Goal: Task Accomplishment & Management: Complete application form

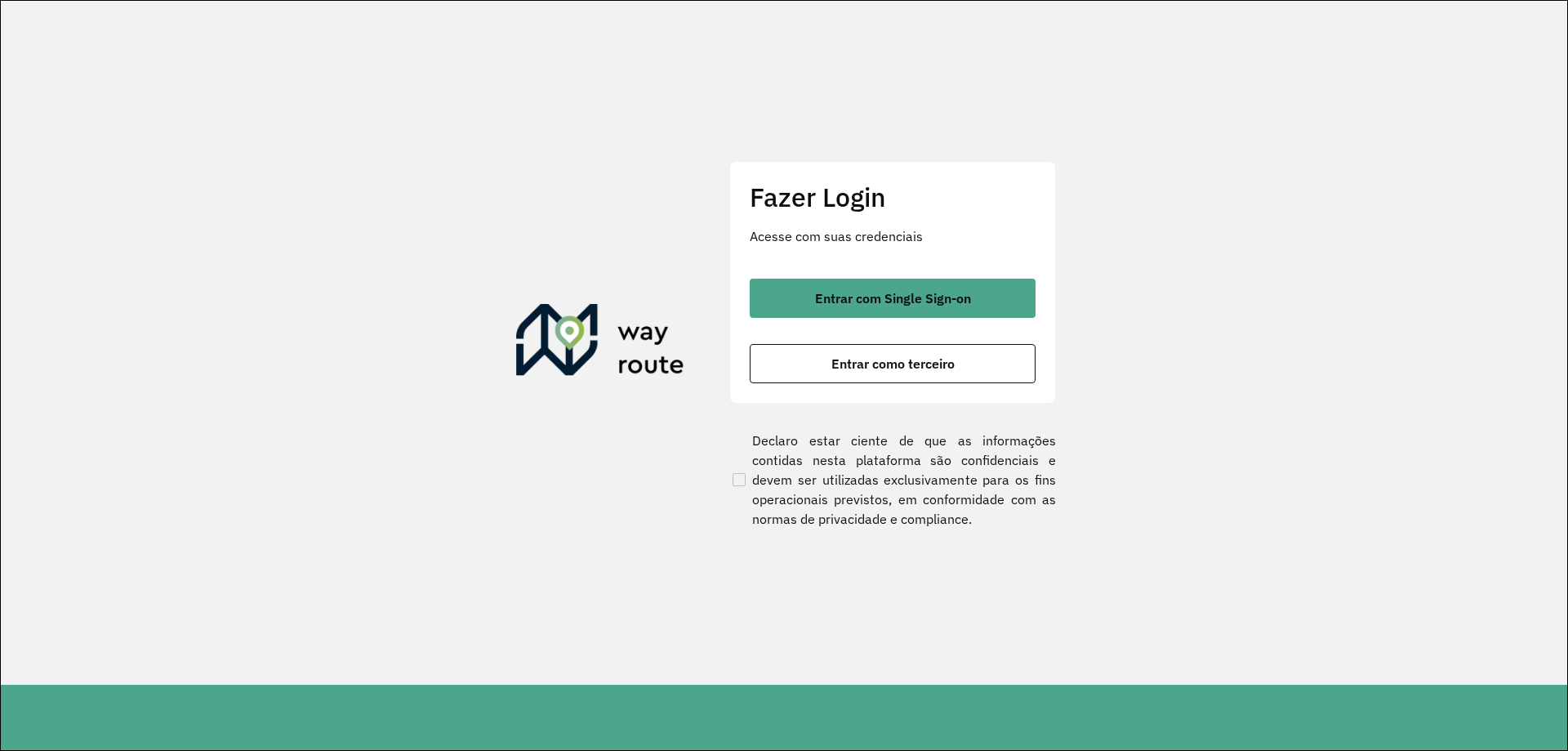
click at [850, 276] on div "Fazer Login Acesse com suas credenciais Entrar com Single Sign-on Entrar como t…" at bounding box center [892, 281] width 326 height 241
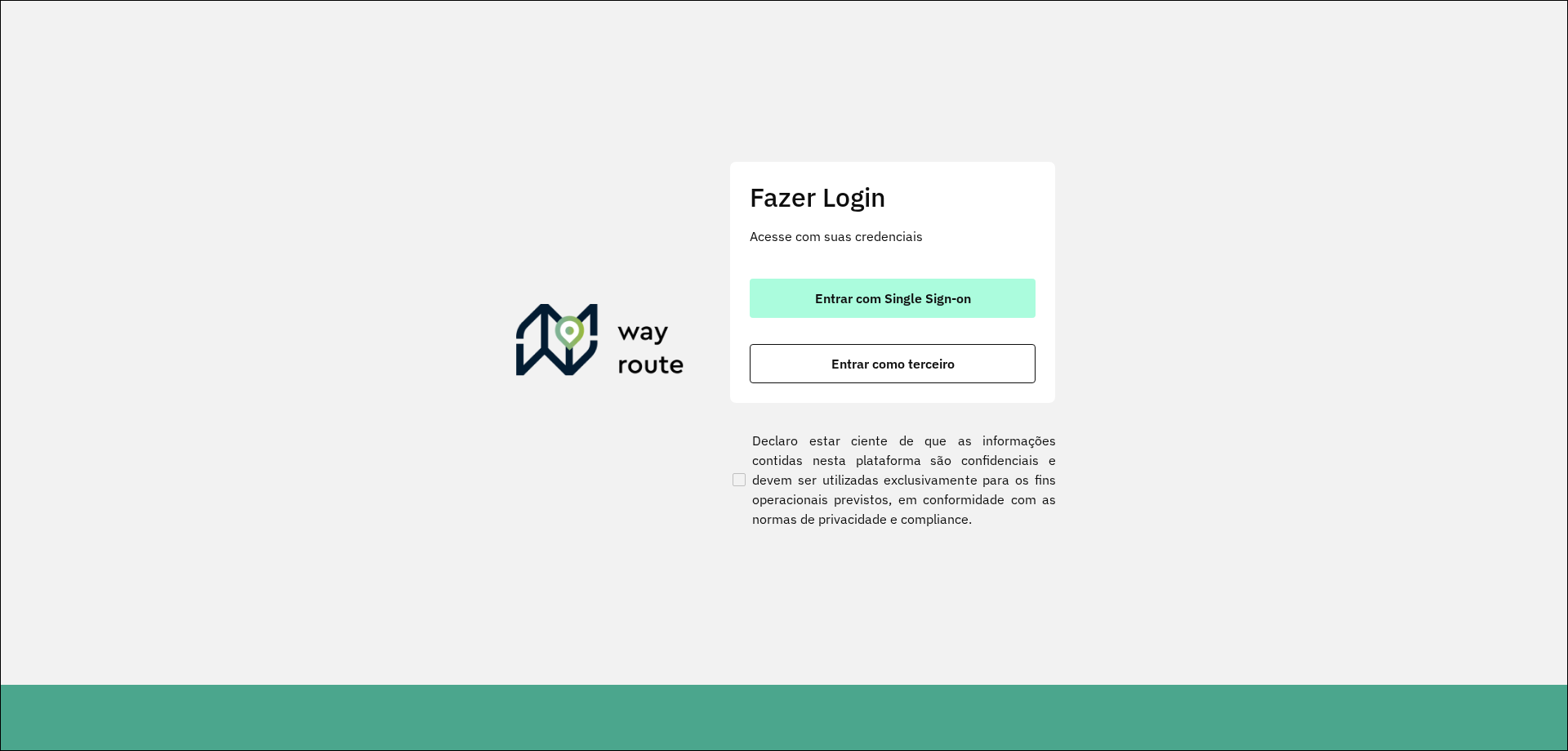
click at [860, 287] on button "Entrar com Single Sign-on" at bounding box center [892, 298] width 286 height 40
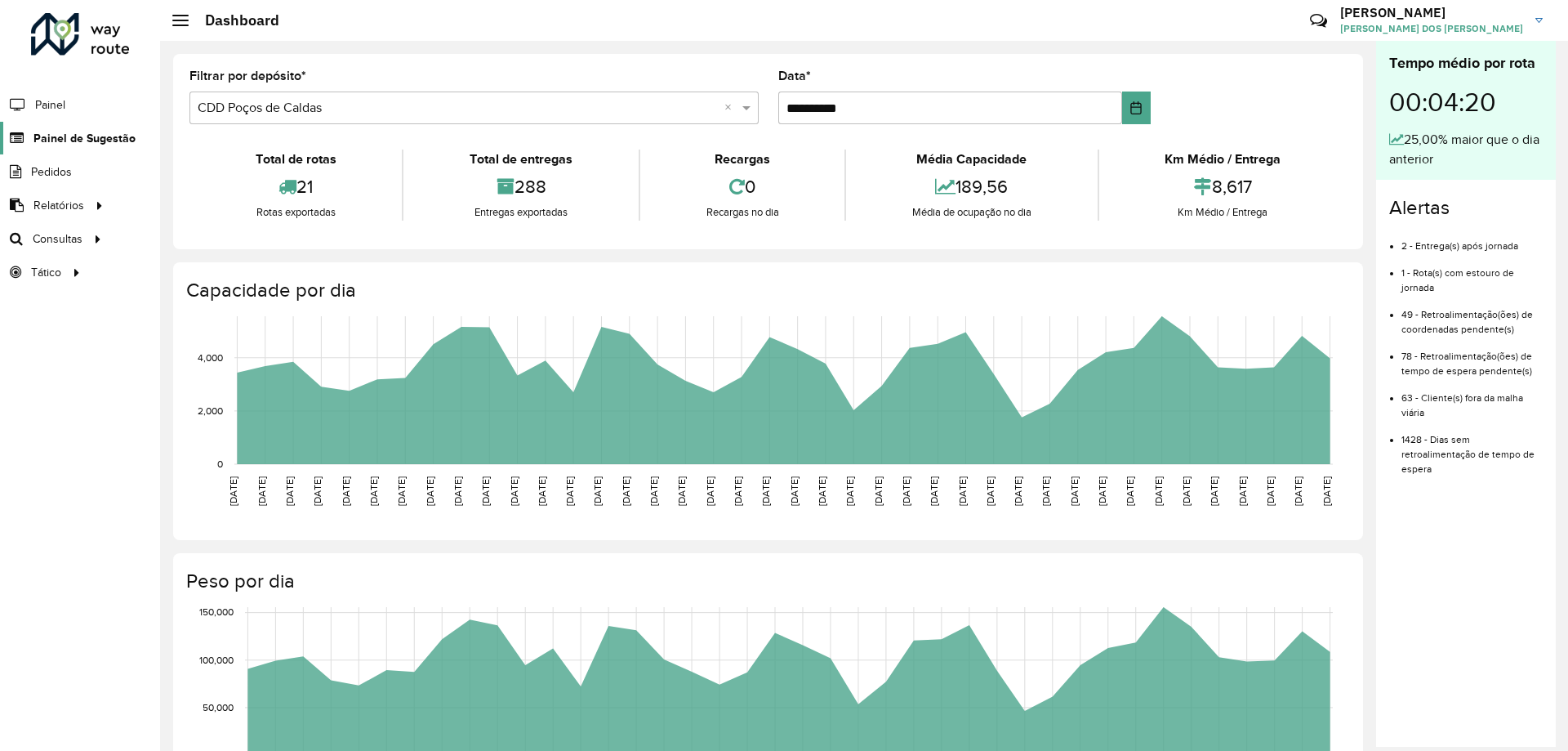
click at [114, 142] on span "Painel de Sugestão" at bounding box center [84, 138] width 102 height 17
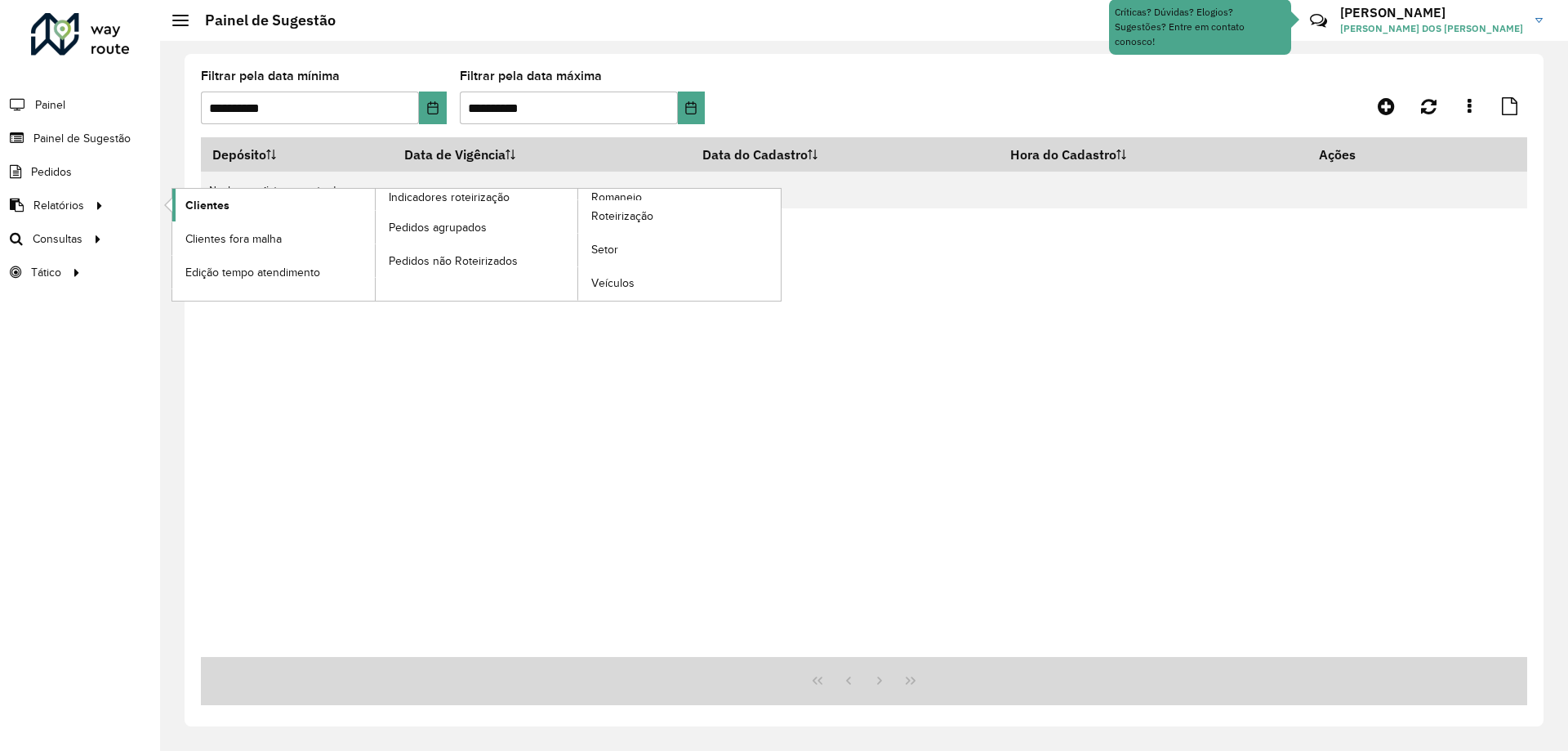
click at [242, 203] on link "Clientes" at bounding box center [274, 205] width 203 height 33
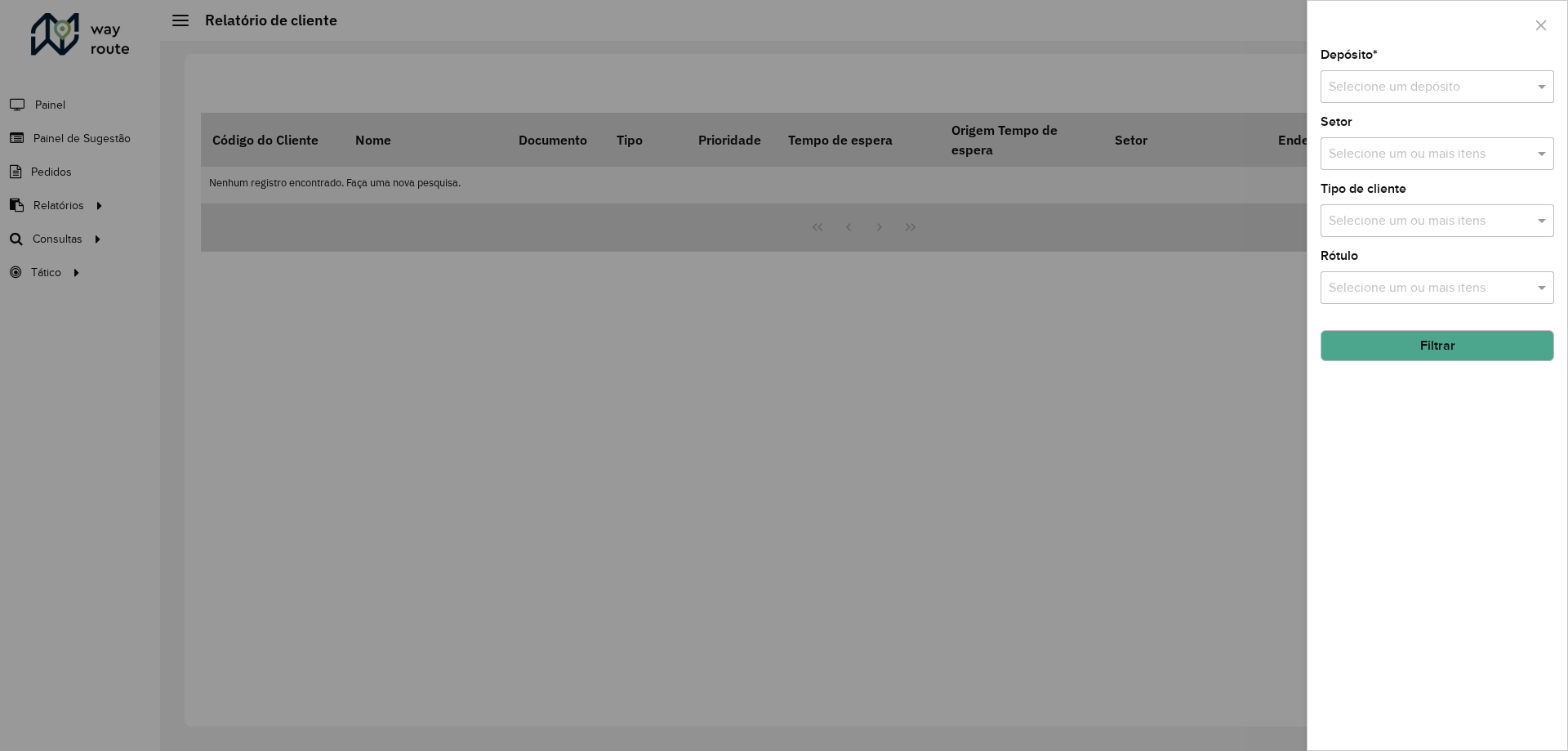
click at [256, 301] on div at bounding box center [784, 376] width 1568 height 751
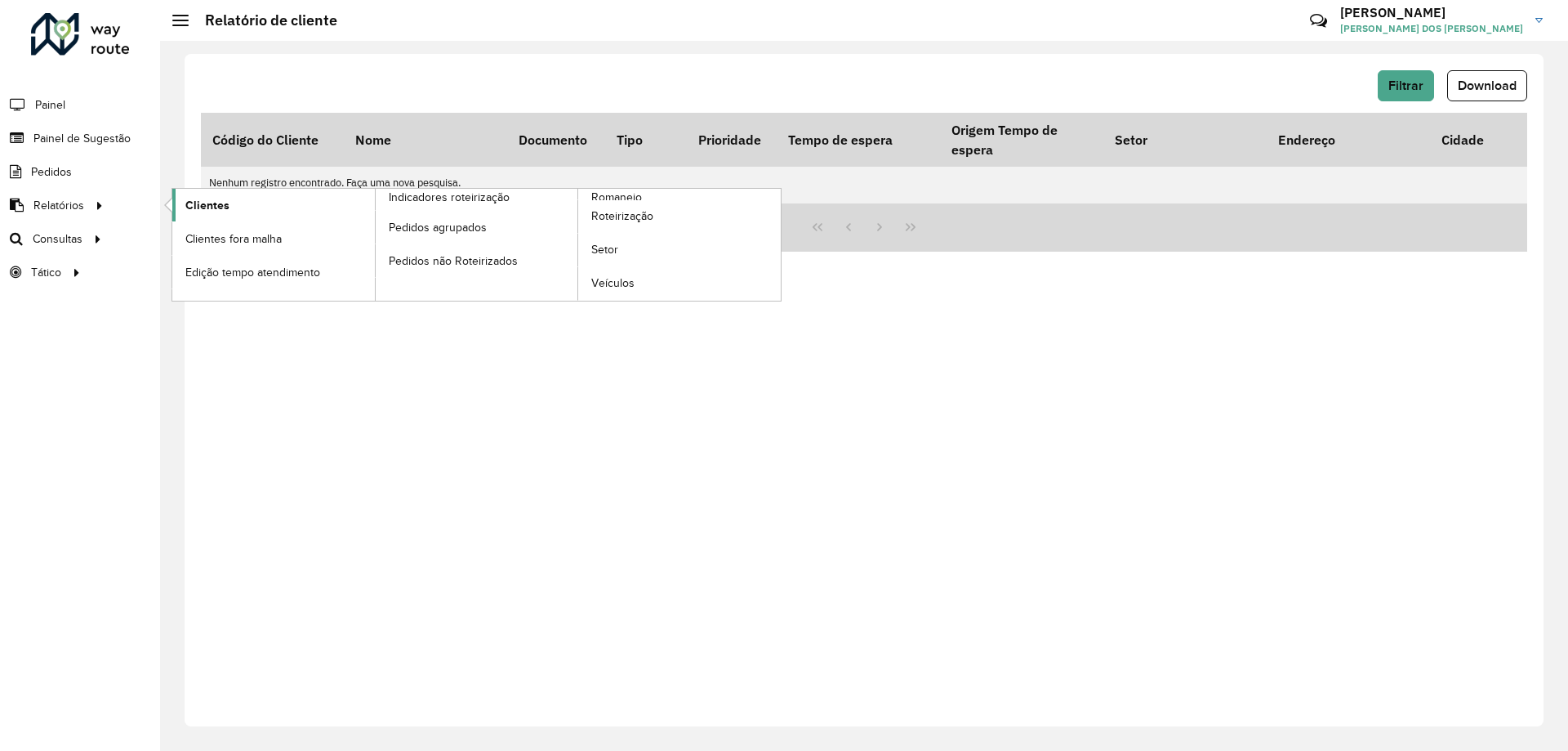
click at [248, 203] on link "Clientes" at bounding box center [274, 205] width 203 height 33
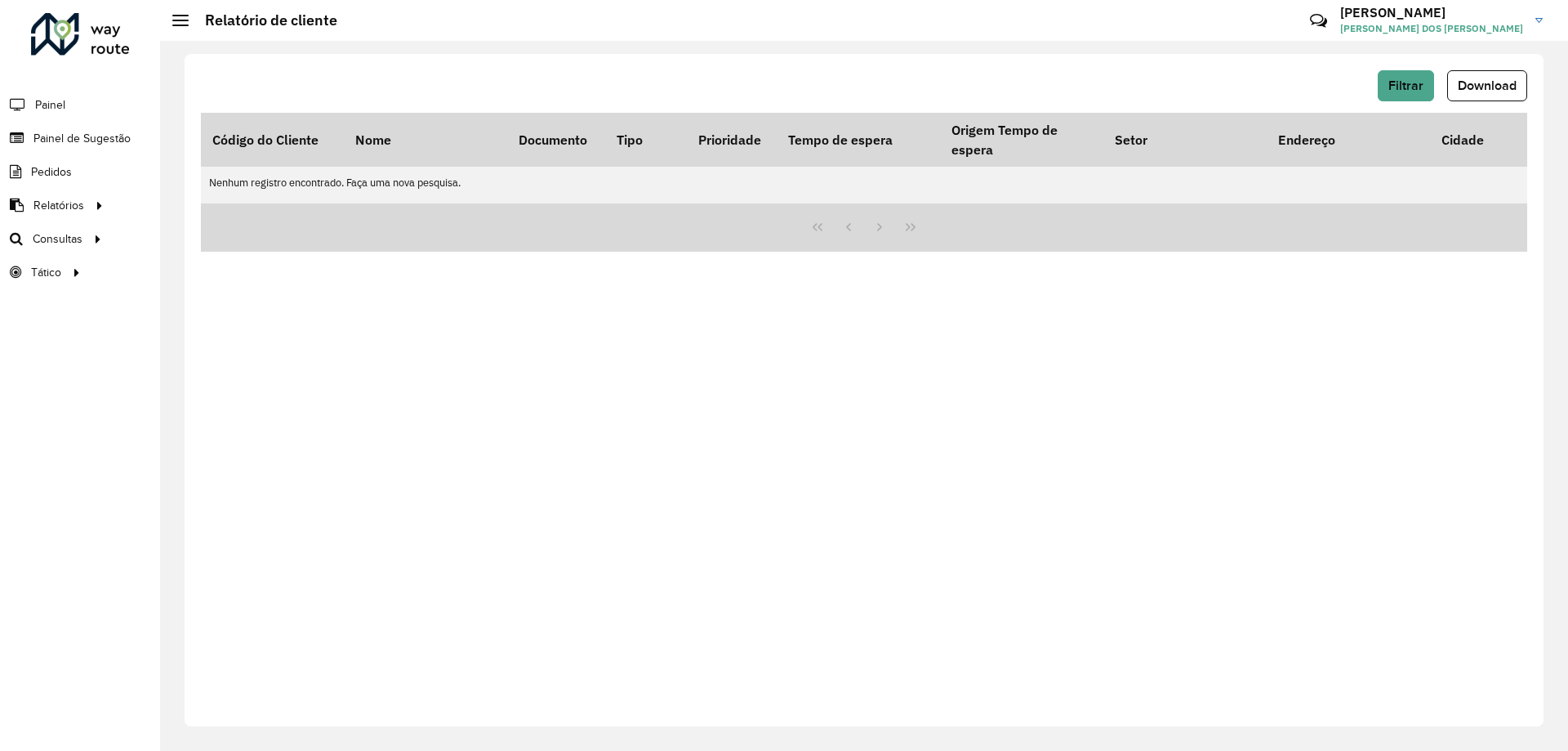
click at [117, 140] on span "Painel de Sugestão" at bounding box center [82, 138] width 97 height 17
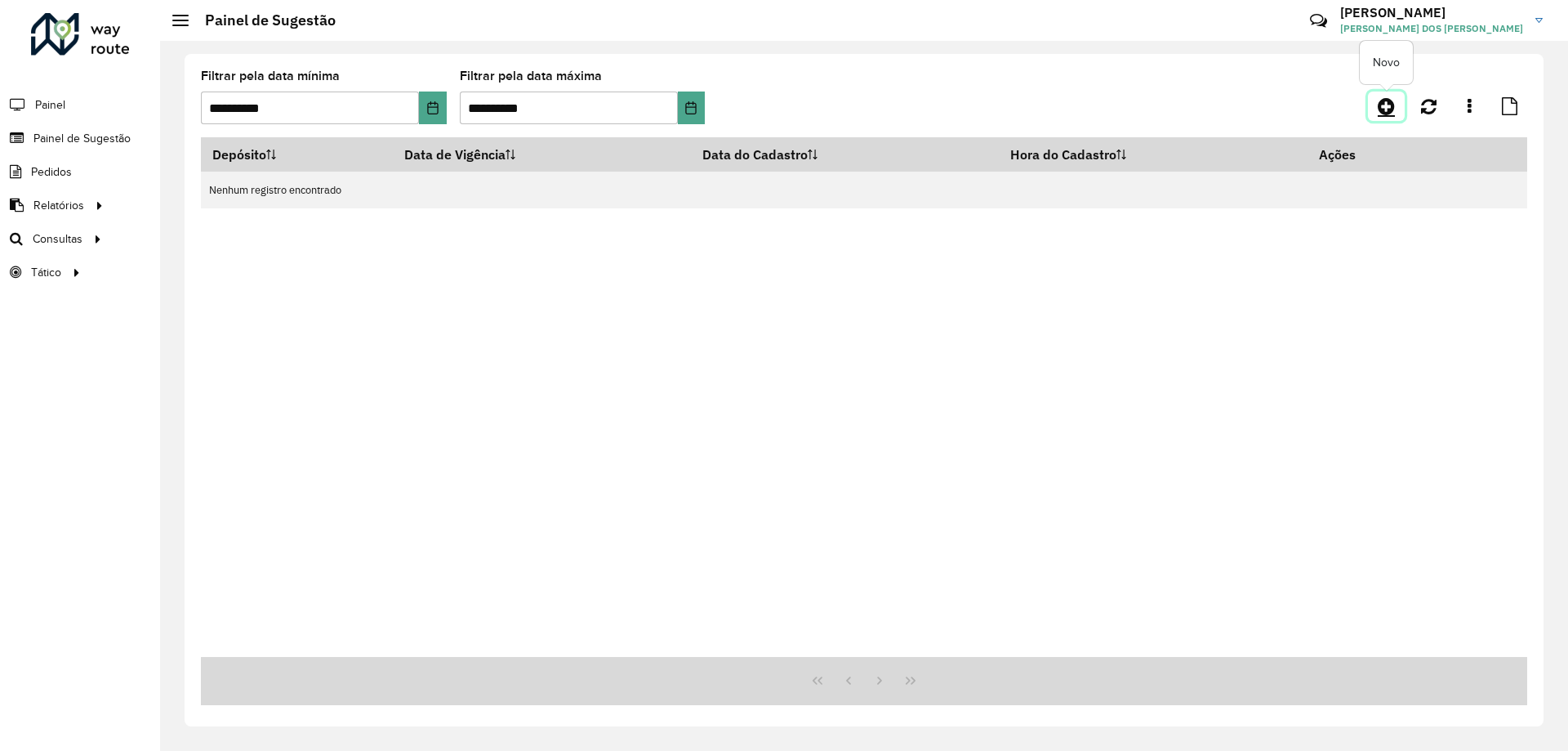
click at [1385, 107] on icon at bounding box center [1386, 106] width 17 height 20
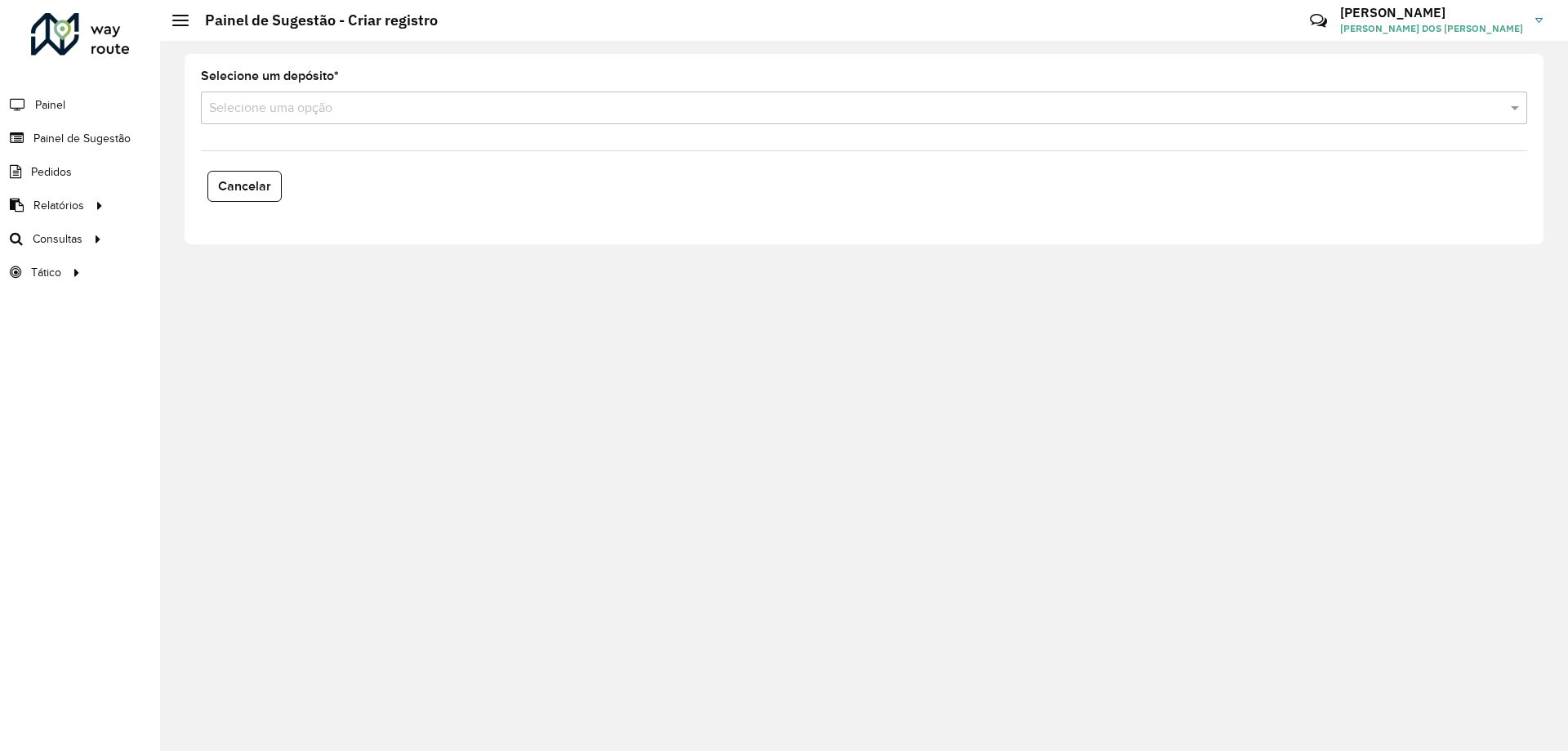
click at [439, 101] on input "text" at bounding box center [847, 108] width 1277 height 20
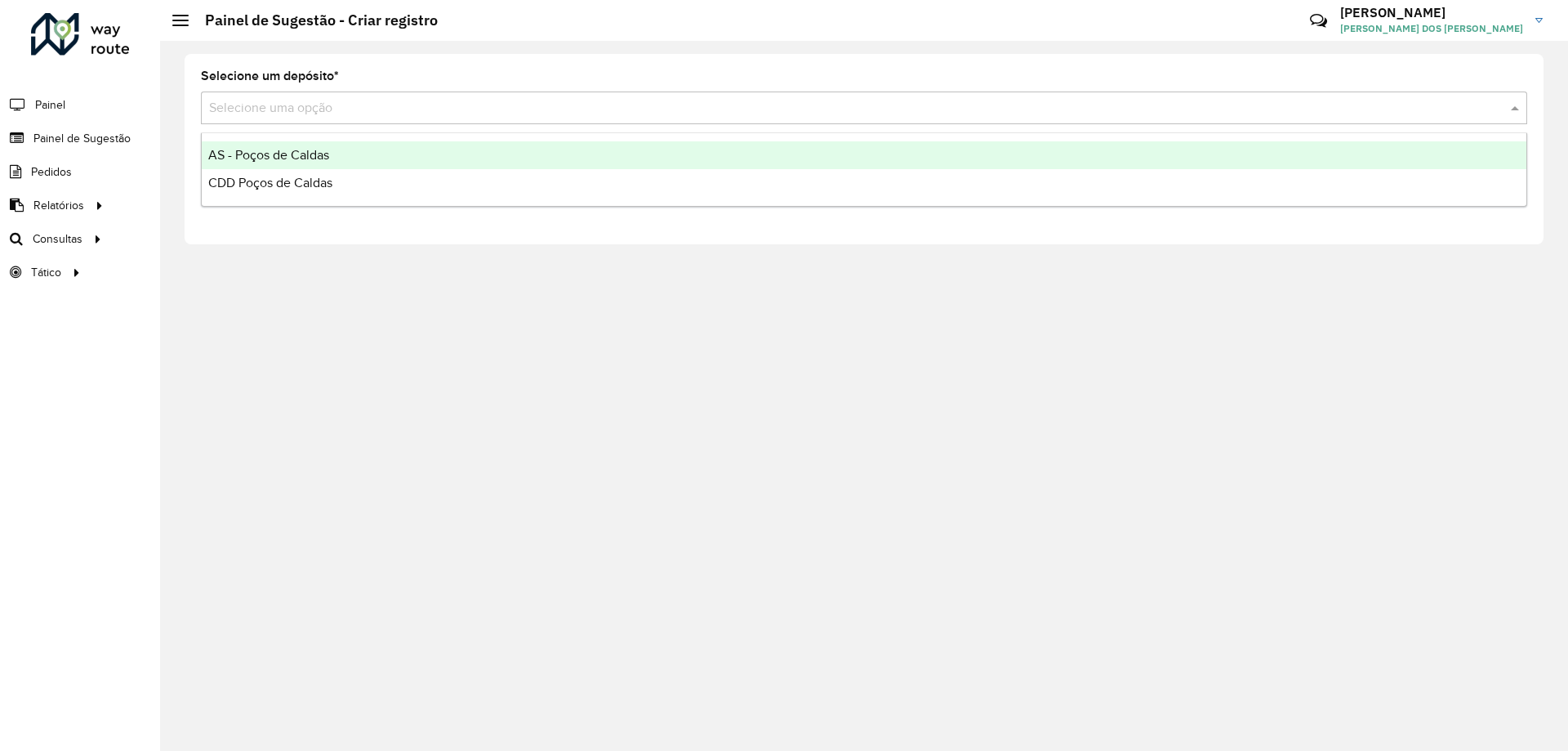
click at [410, 175] on div "CDD Poços de Caldas" at bounding box center [864, 183] width 1324 height 27
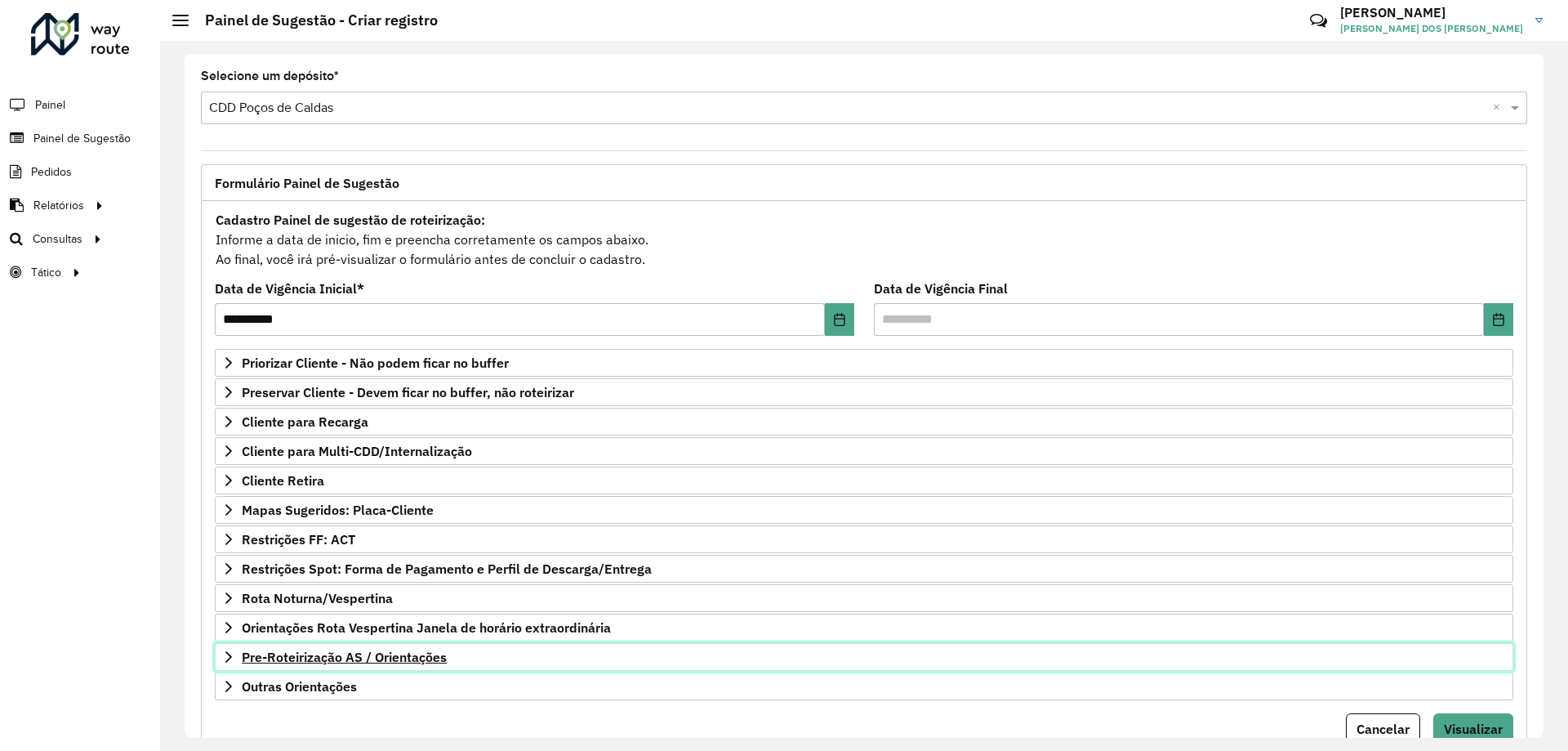
click at [377, 655] on span "Pre-Roteirização AS / Orientações" at bounding box center [343, 656] width 205 height 13
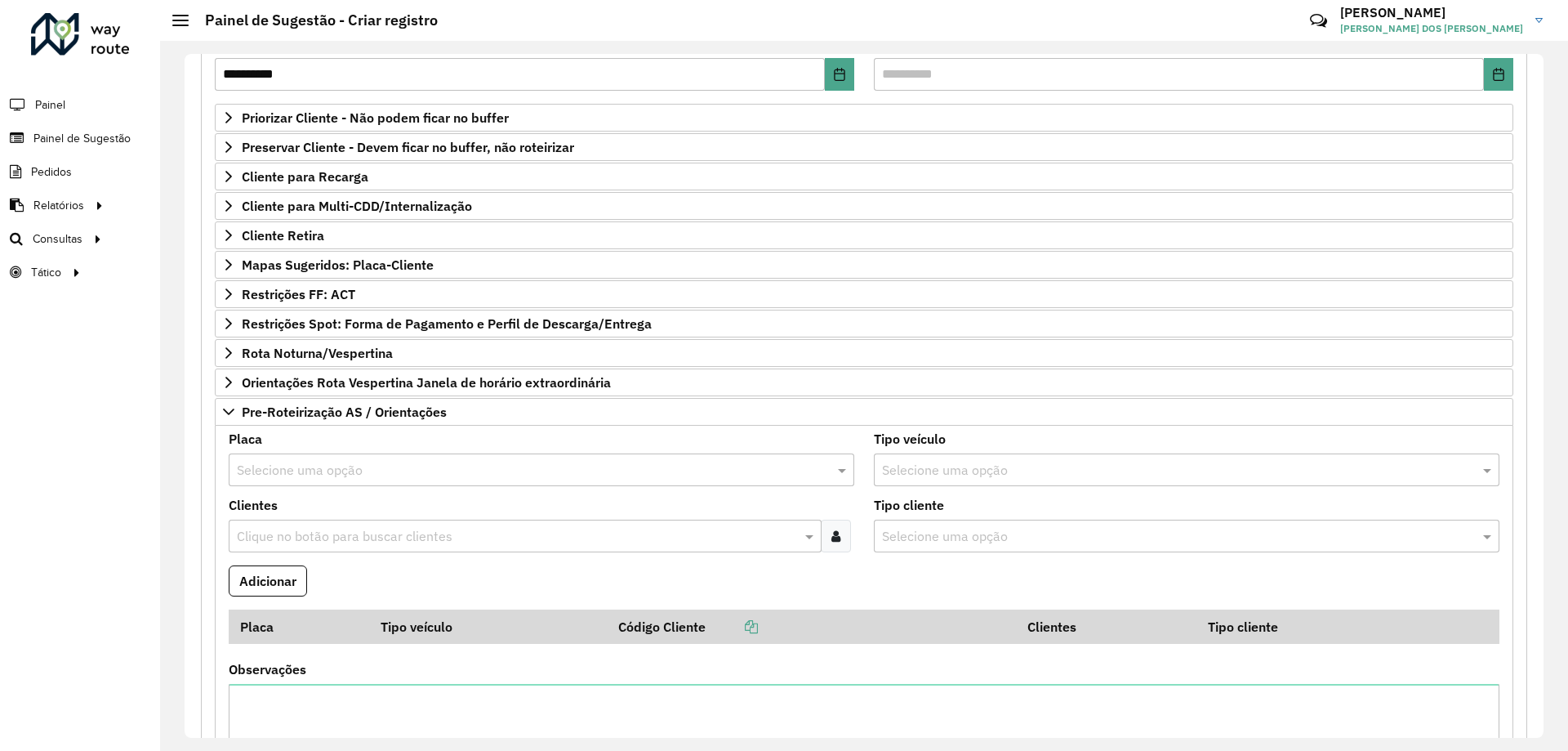
click at [338, 469] on input "text" at bounding box center [525, 470] width 576 height 20
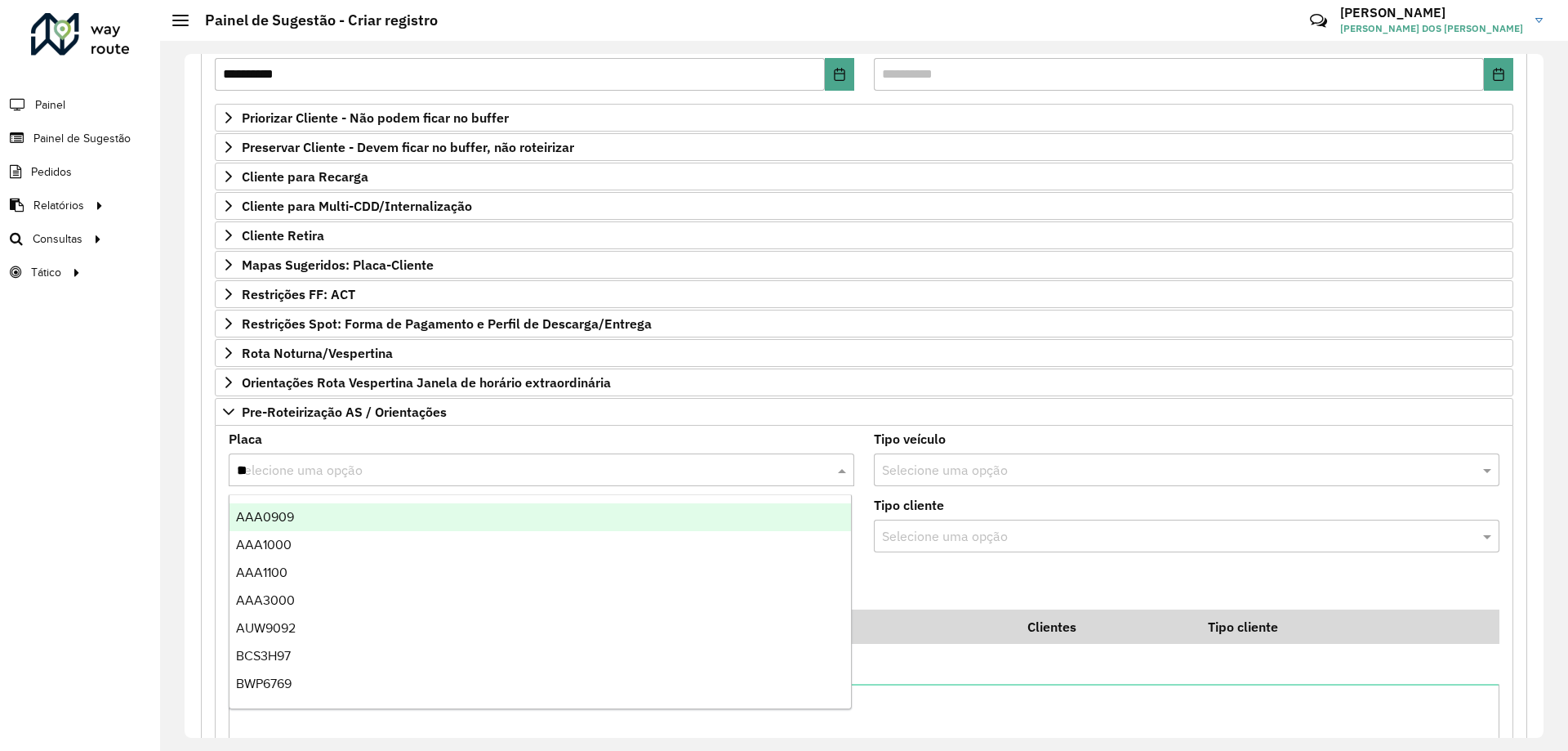
type input "***"
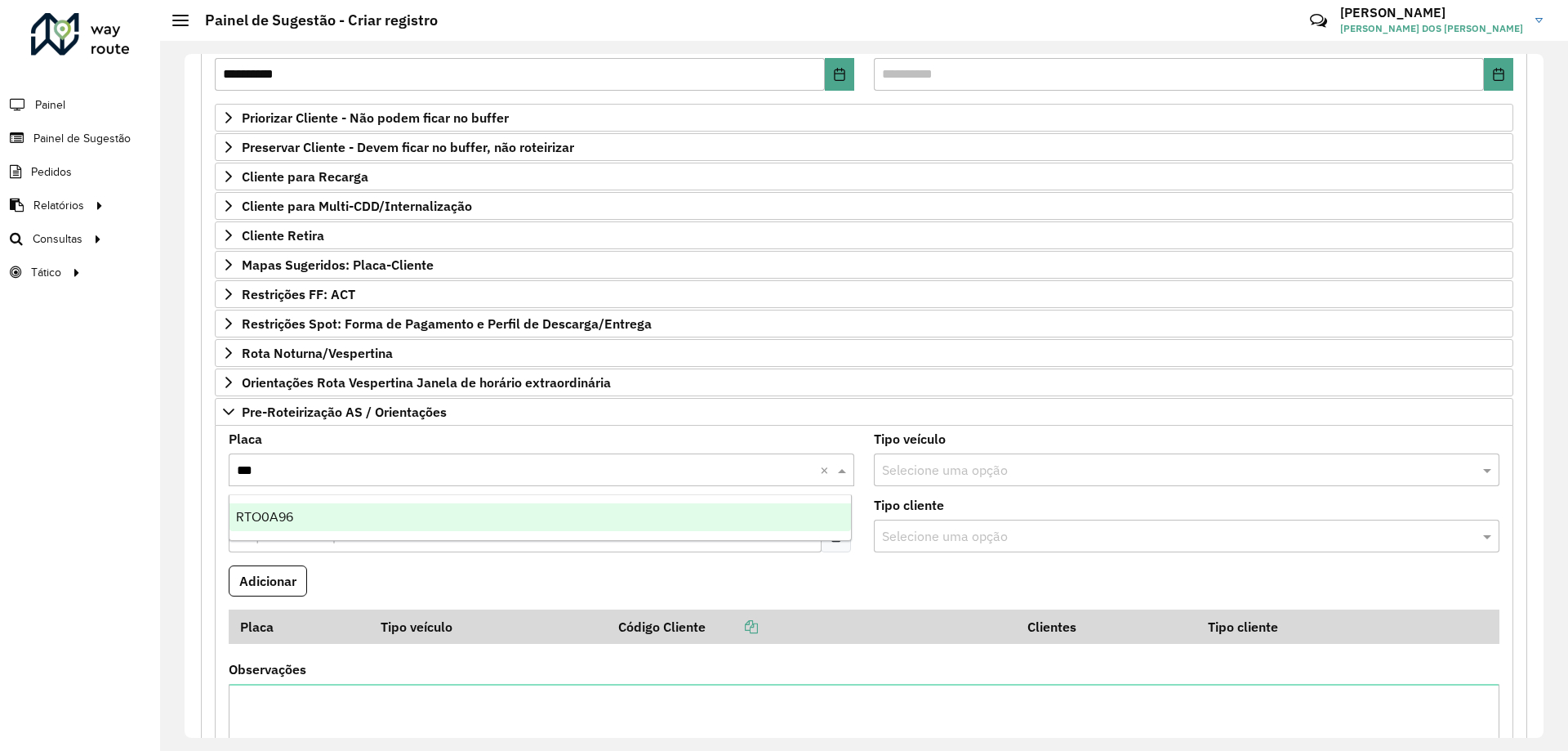
click at [353, 518] on div "RTO0A96" at bounding box center [540, 517] width 622 height 27
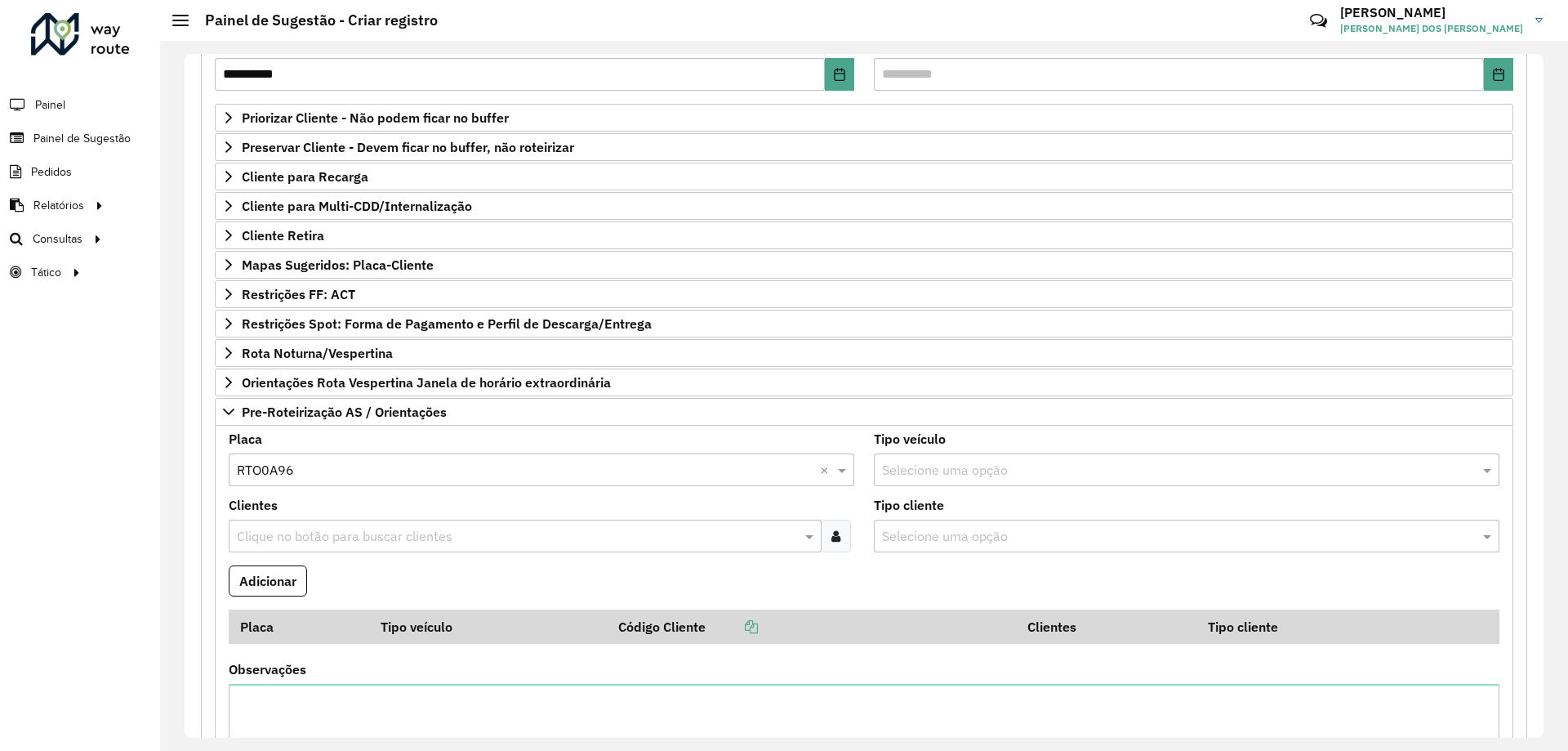
click at [372, 530] on input "text" at bounding box center [517, 536] width 568 height 20
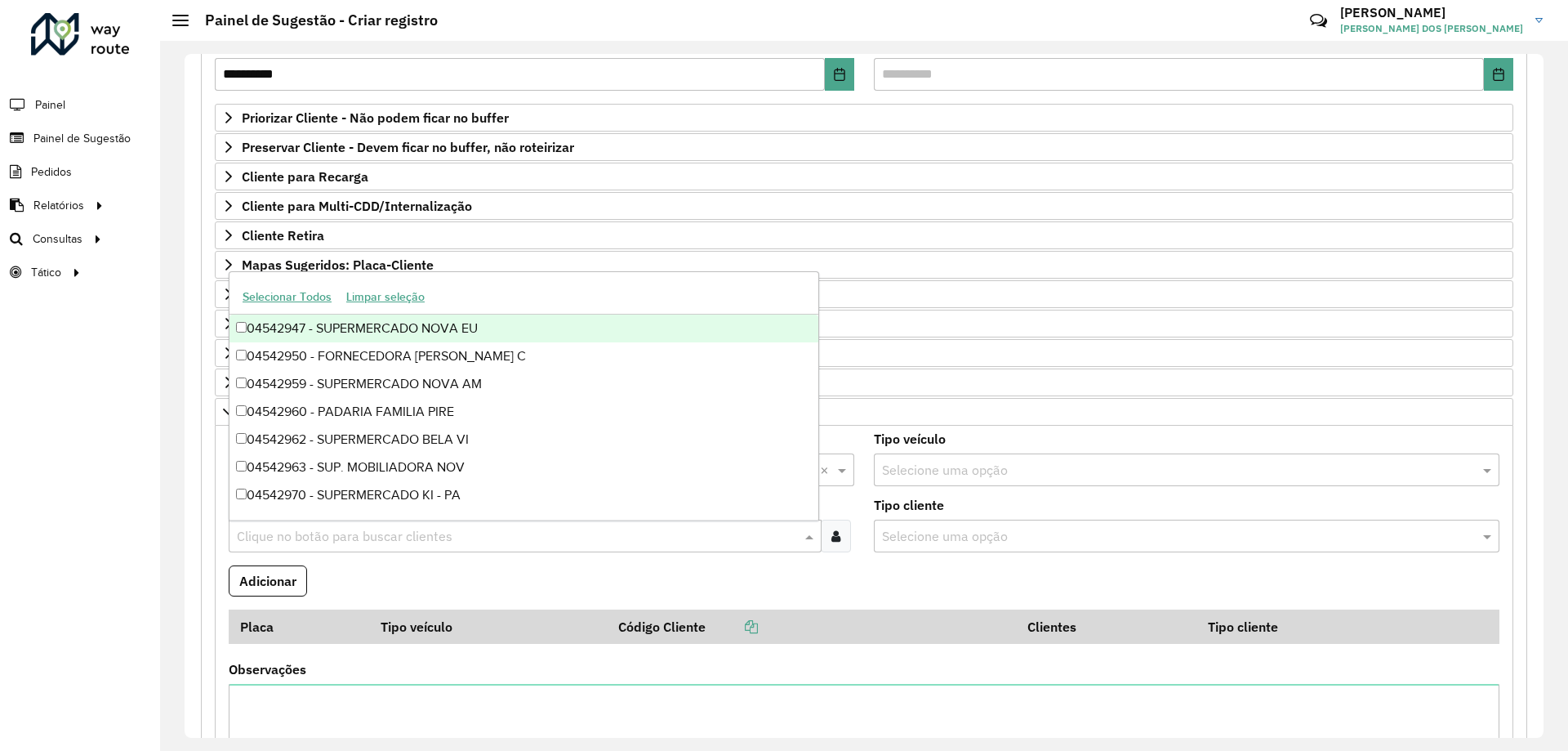
paste input "********"
type input "********"
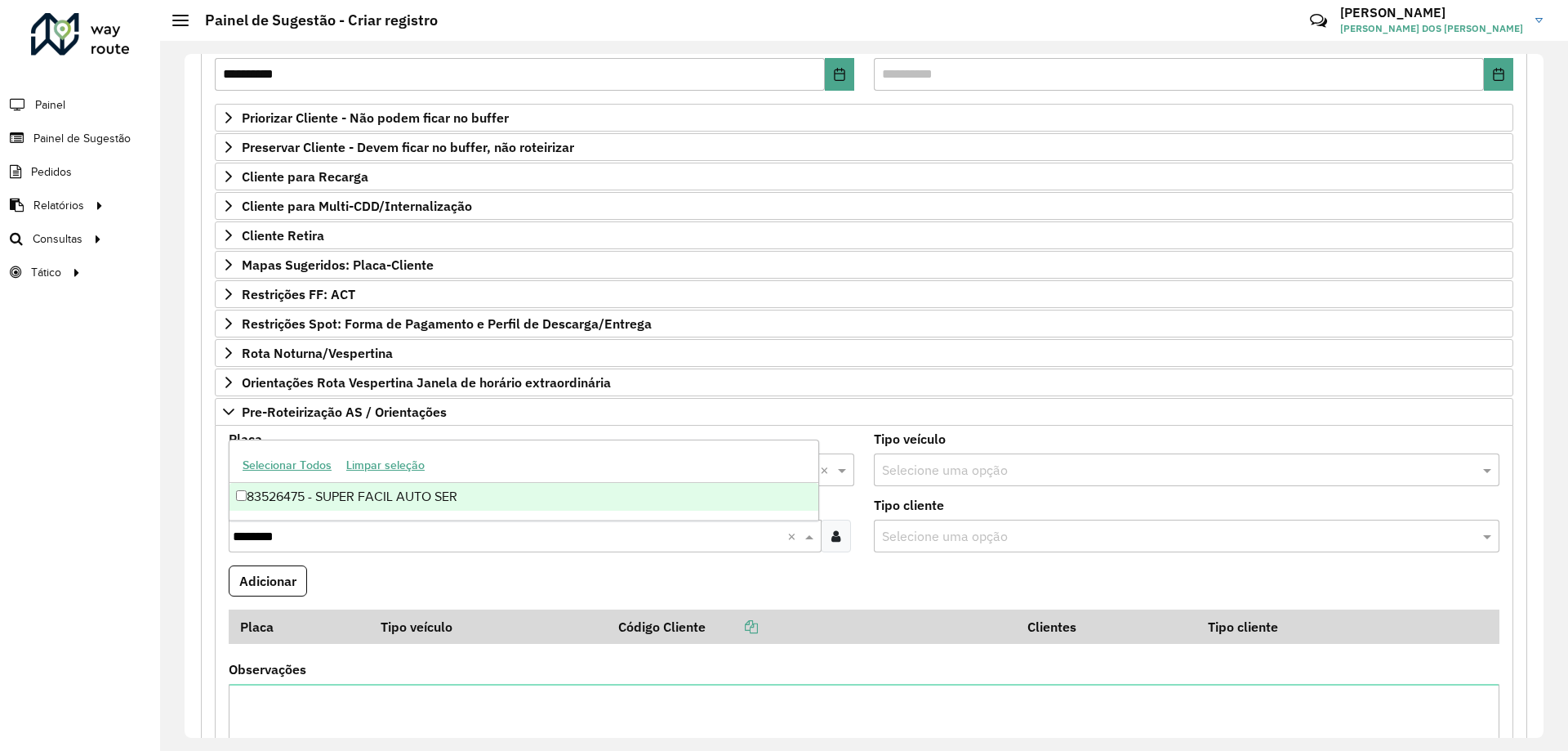
click at [386, 497] on div "83526475 - SUPER FACIL AUTO SER" at bounding box center [524, 497] width 589 height 27
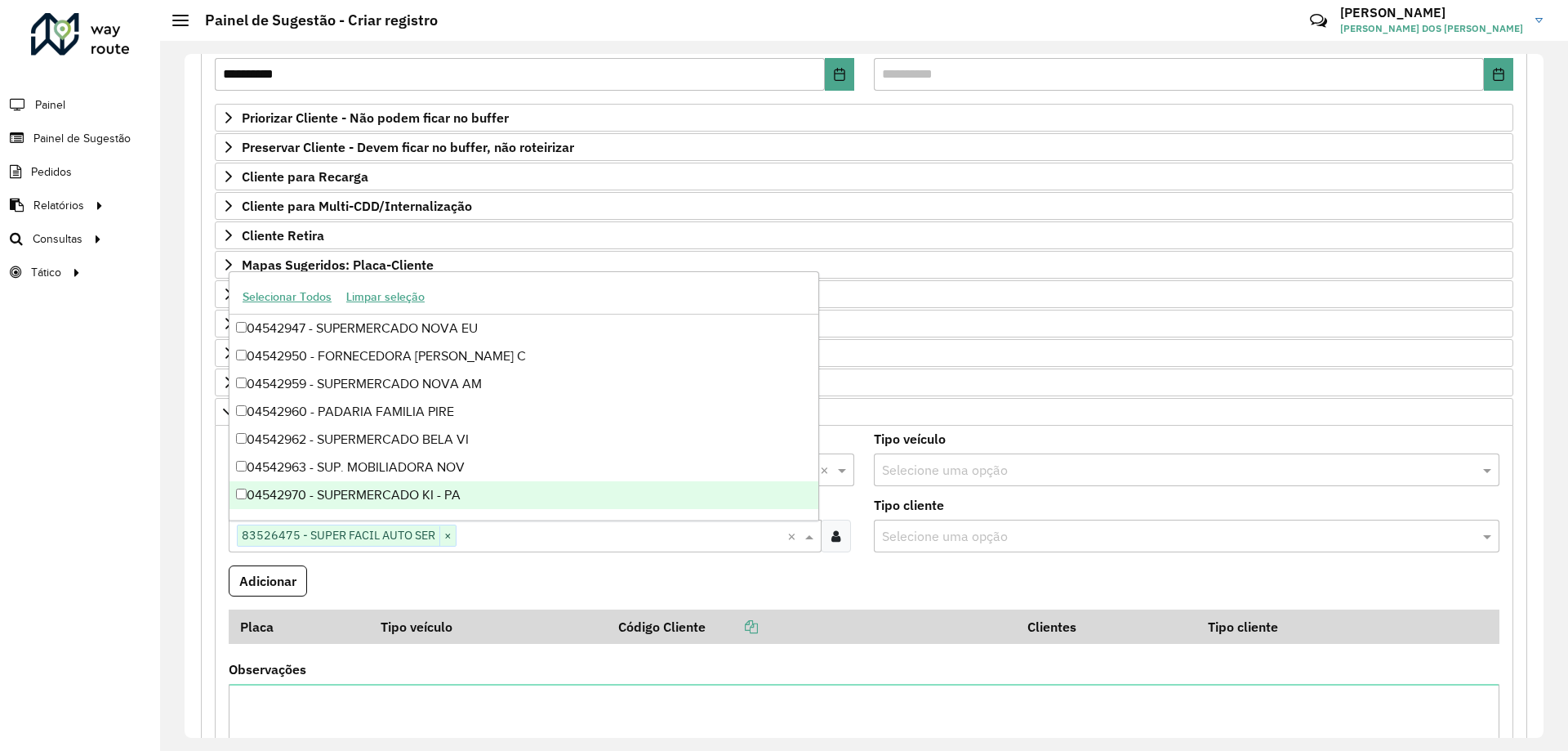
drag, startPoint x: 718, startPoint y: 591, endPoint x: 415, endPoint y: 587, distance: 303.0
click at [716, 591] on formly-field "Adicionar" at bounding box center [864, 587] width 1290 height 44
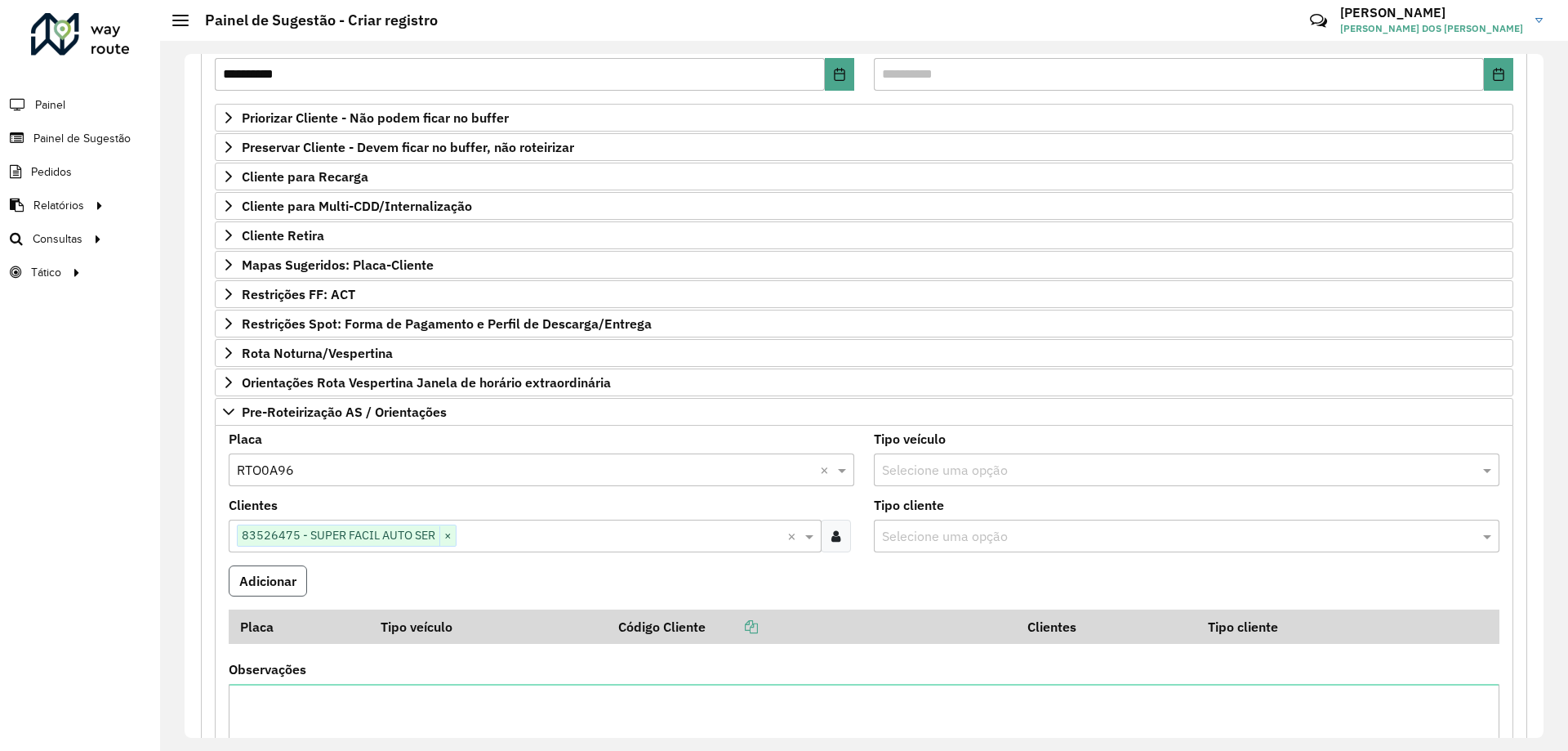
click at [278, 582] on button "Adicionar" at bounding box center [267, 581] width 78 height 31
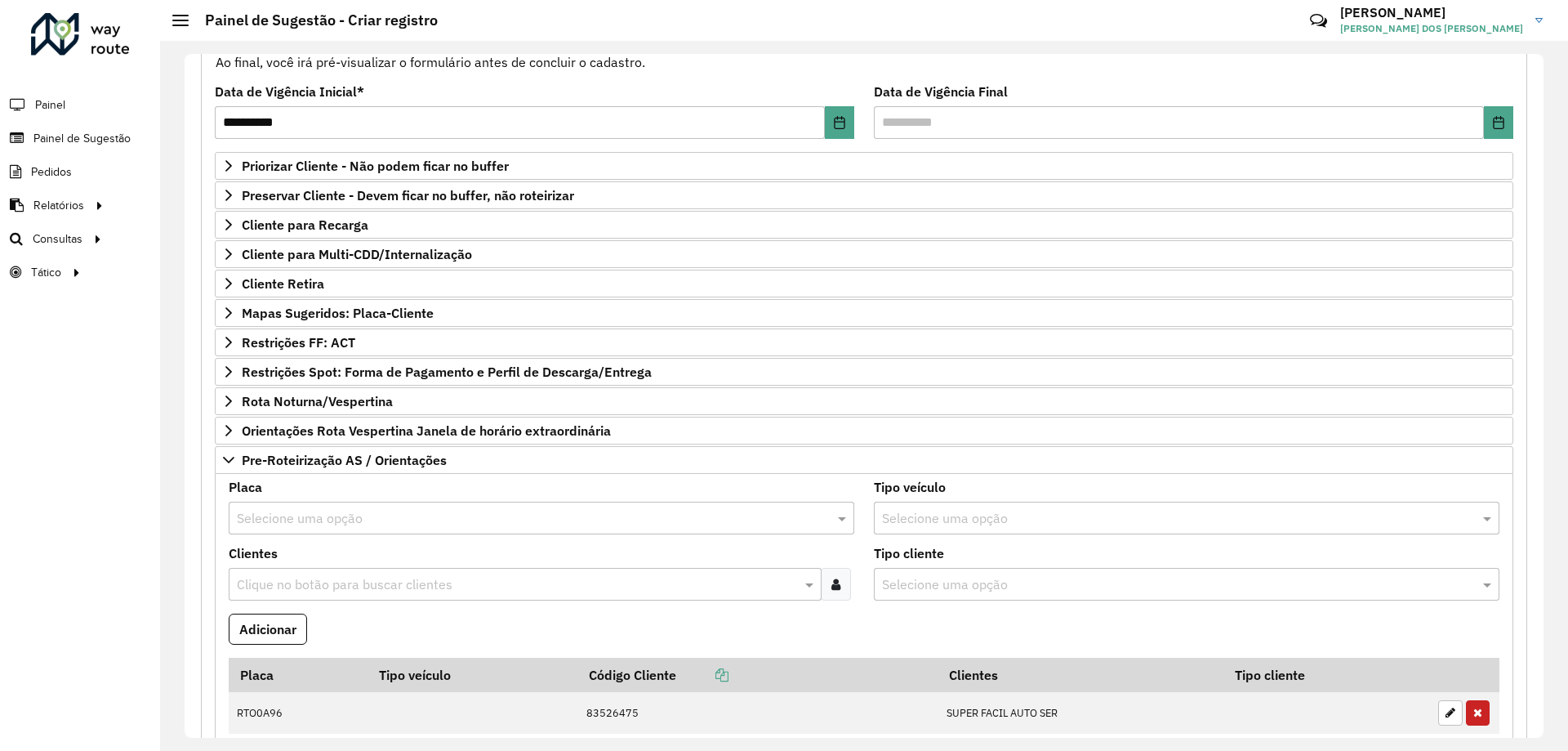
scroll to position [360, 0]
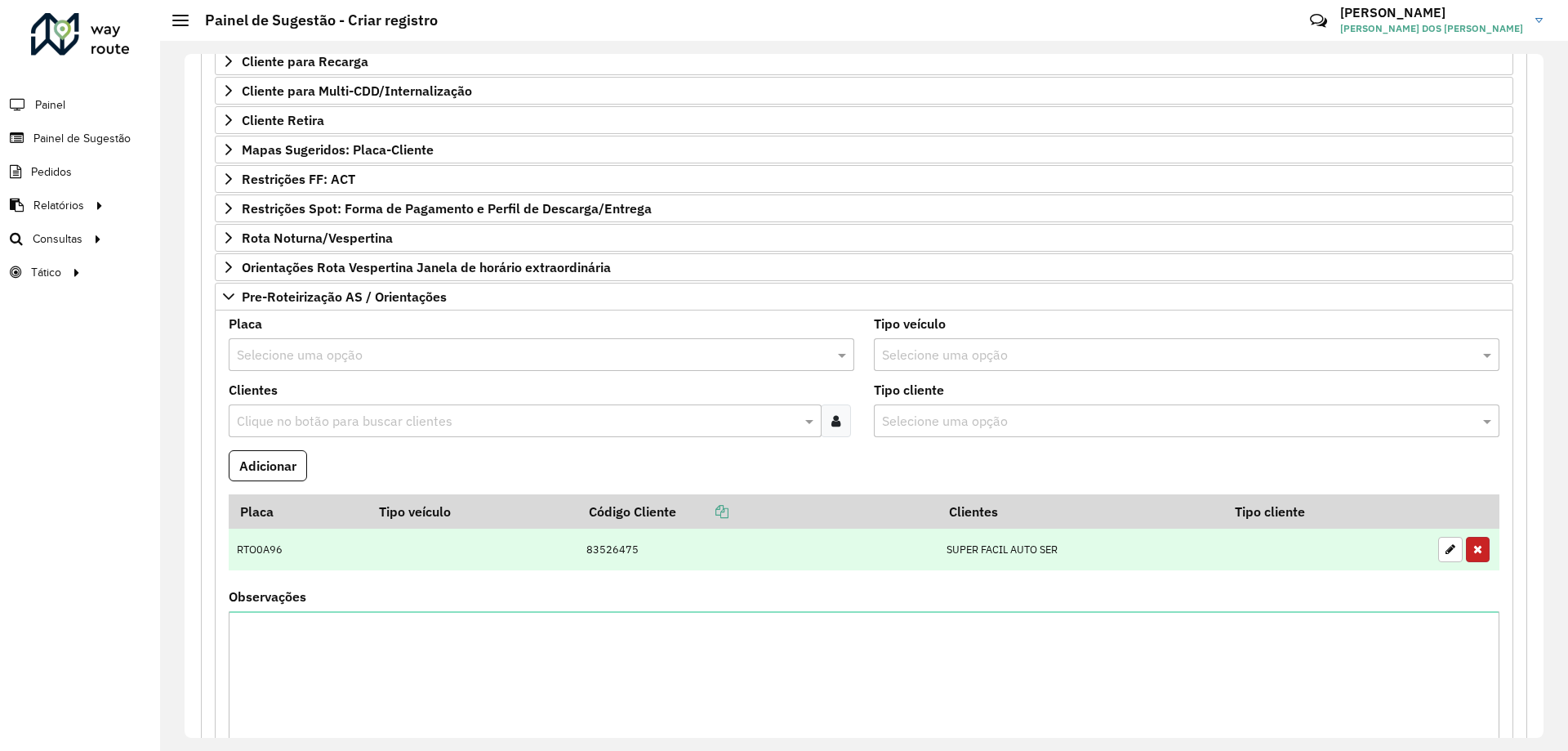
click at [1473, 543] on icon "button" at bounding box center [1477, 548] width 9 height 11
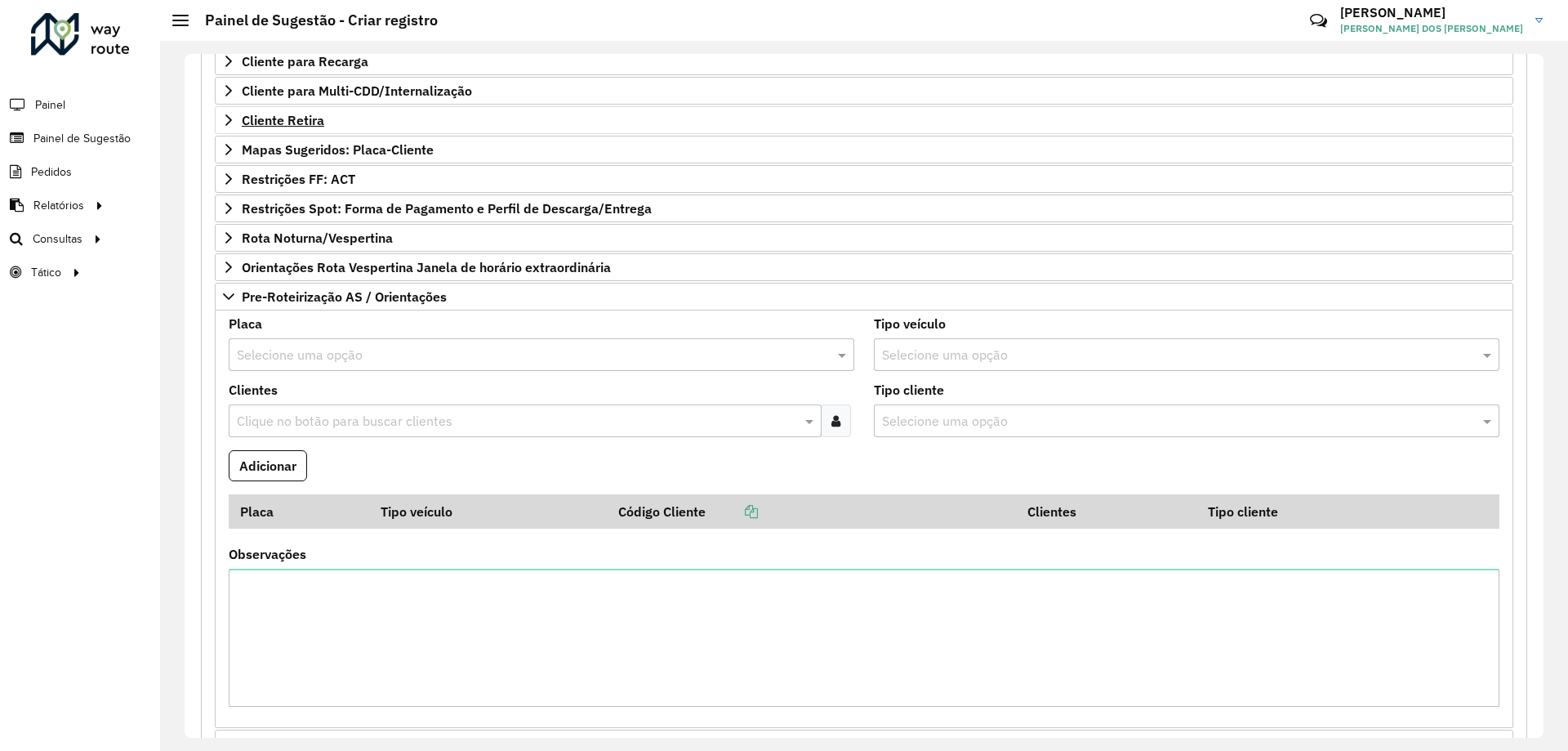
scroll to position [34, 0]
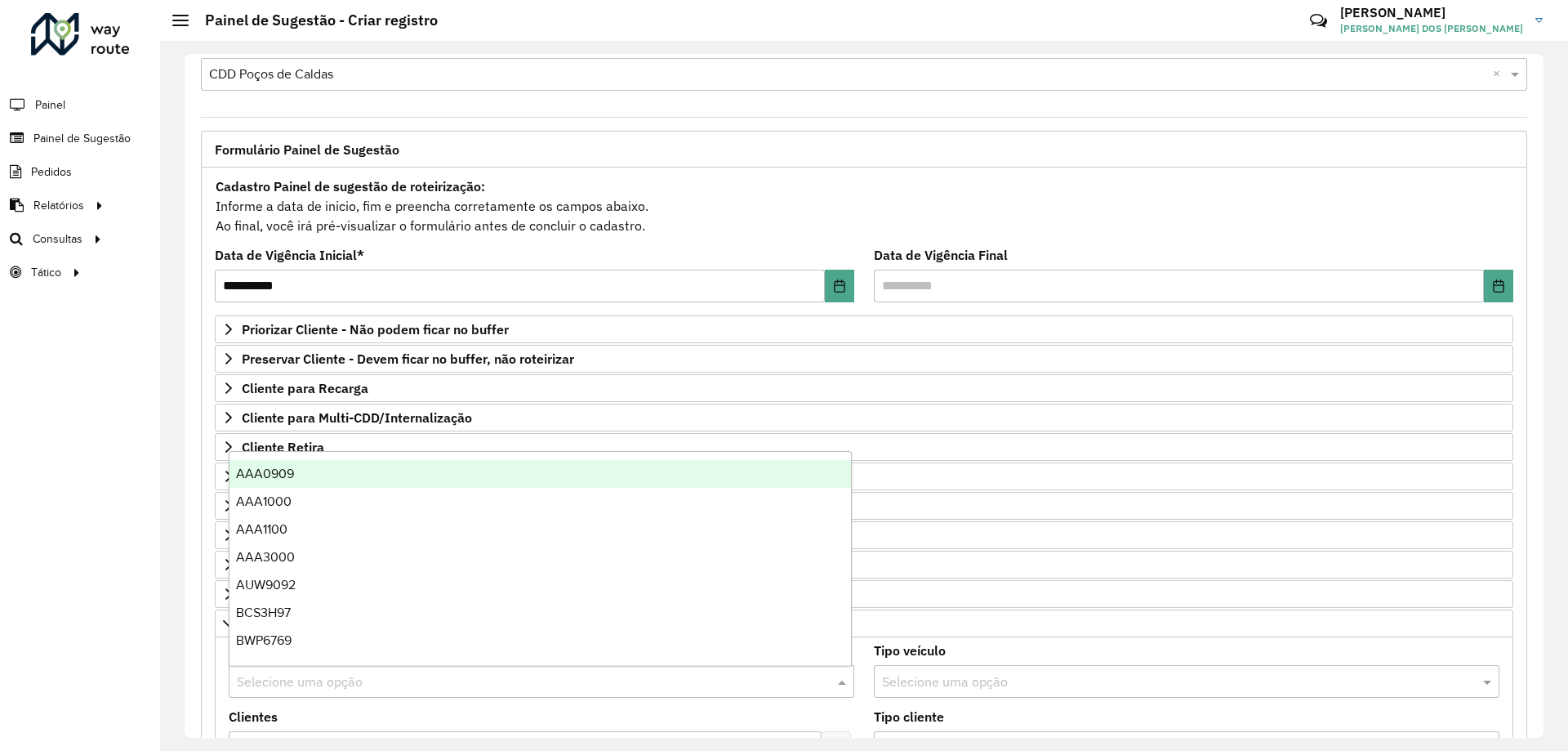
click at [348, 682] on input "text" at bounding box center [525, 682] width 576 height 20
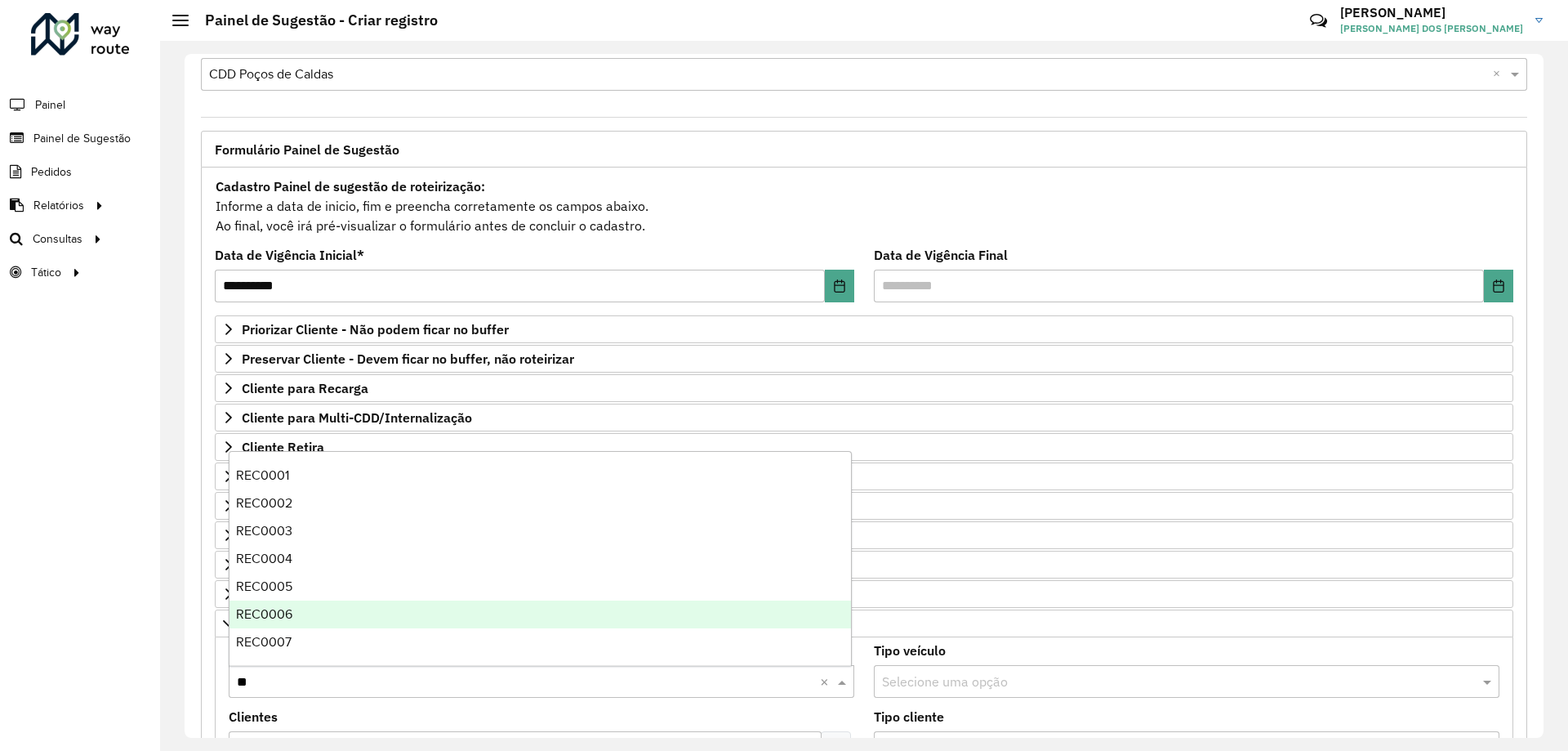
type input "***"
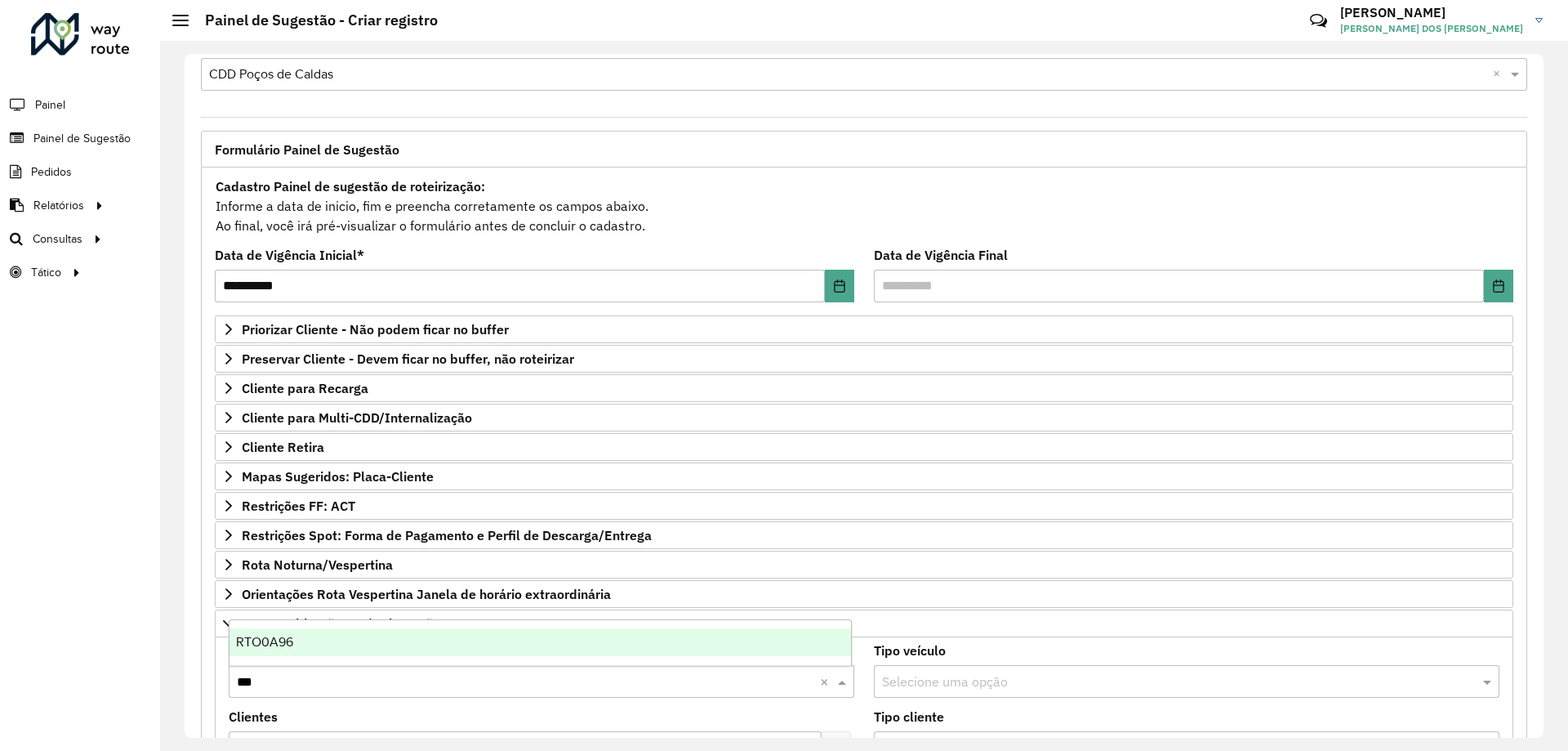
scroll to position [0, 0]
click at [408, 643] on div "RTO0A96" at bounding box center [540, 642] width 622 height 27
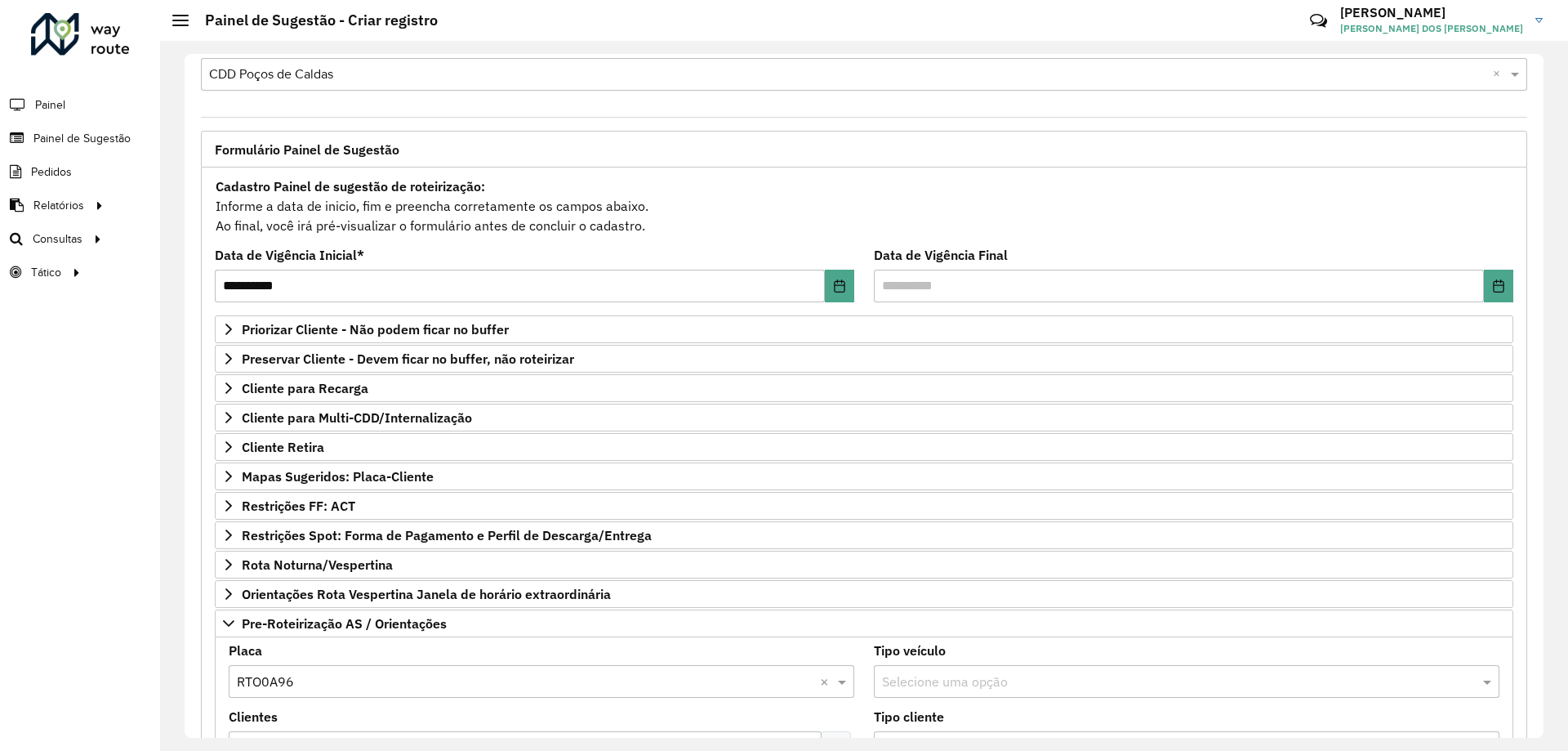
scroll to position [278, 0]
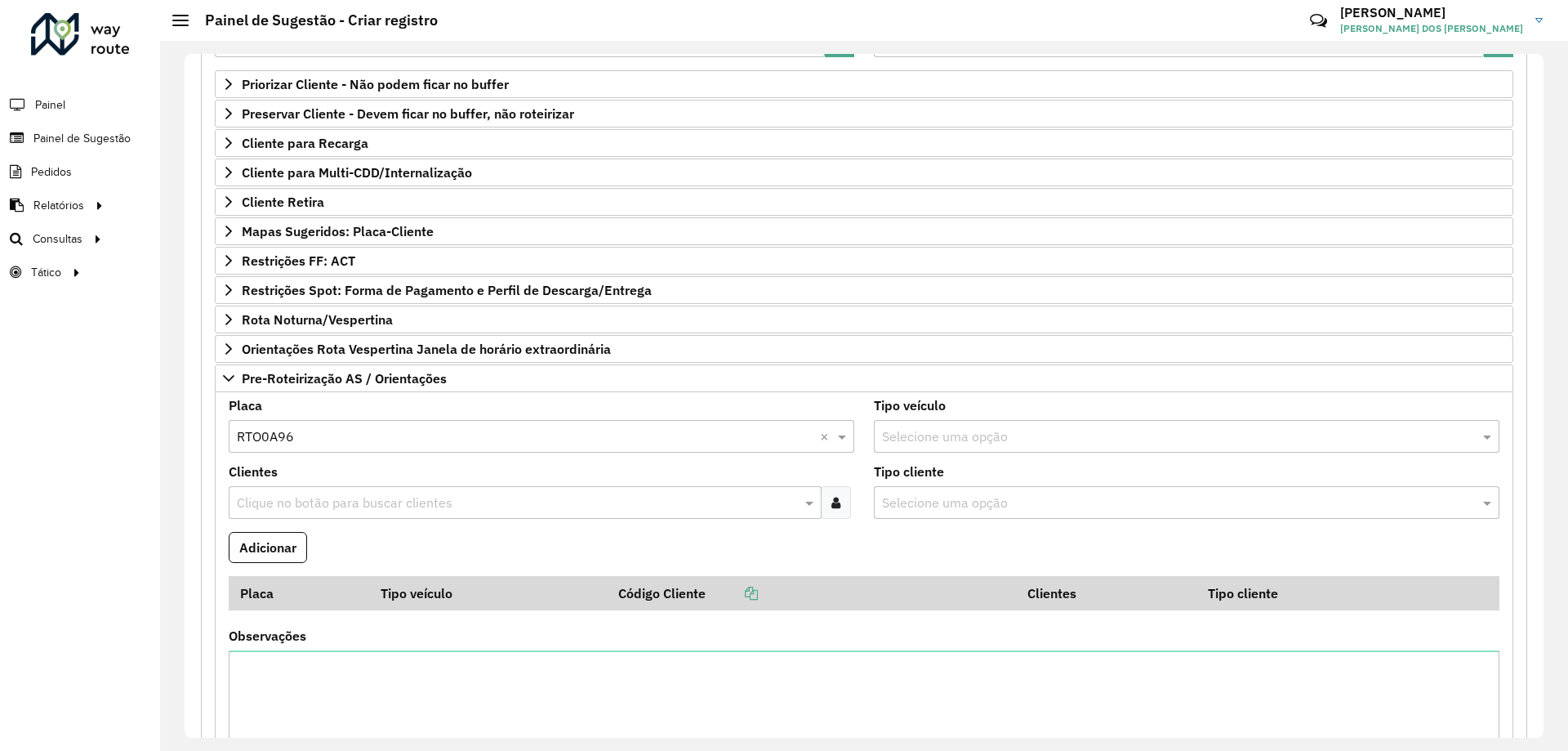
click at [362, 510] on input "text" at bounding box center [517, 503] width 568 height 20
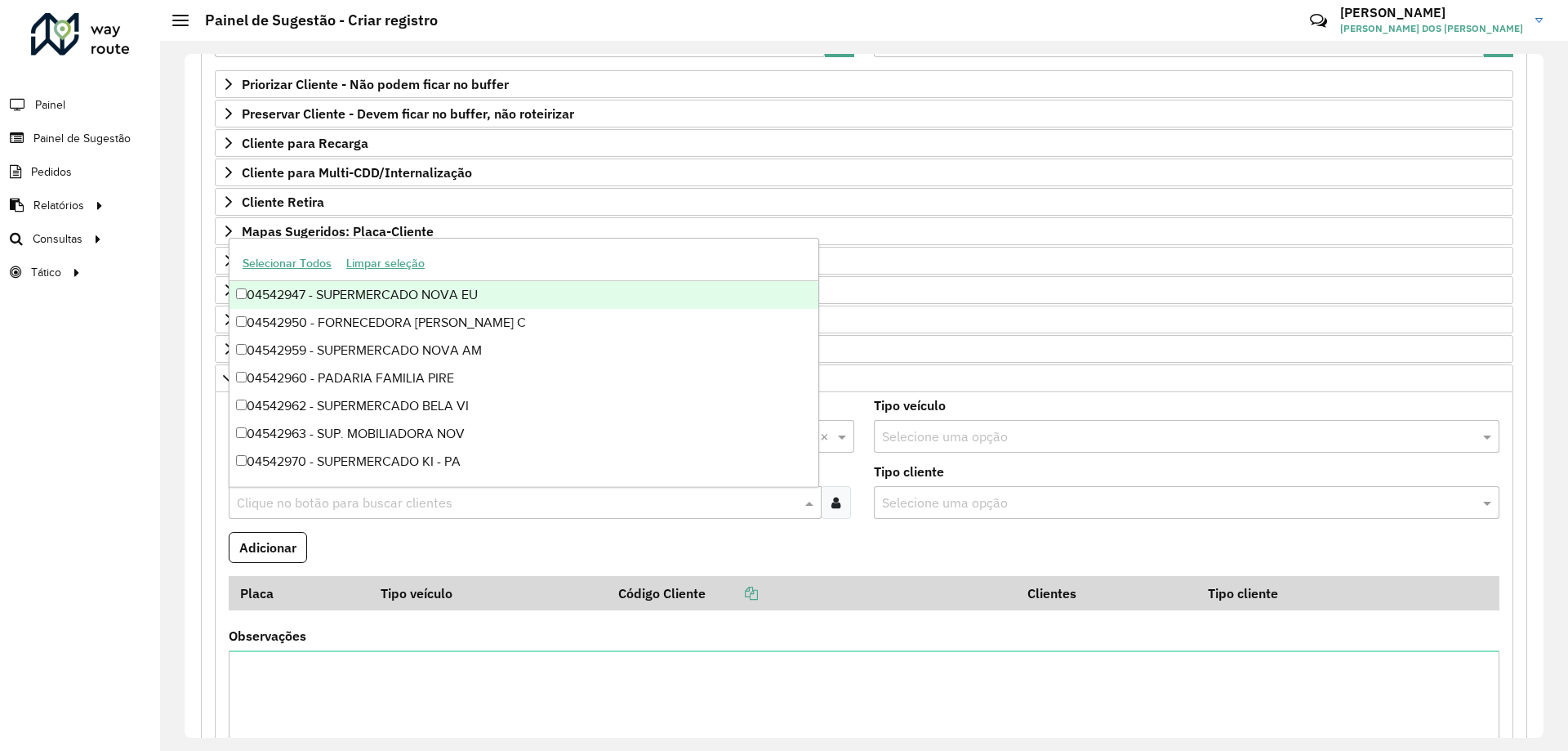
paste input "********"
type input "********"
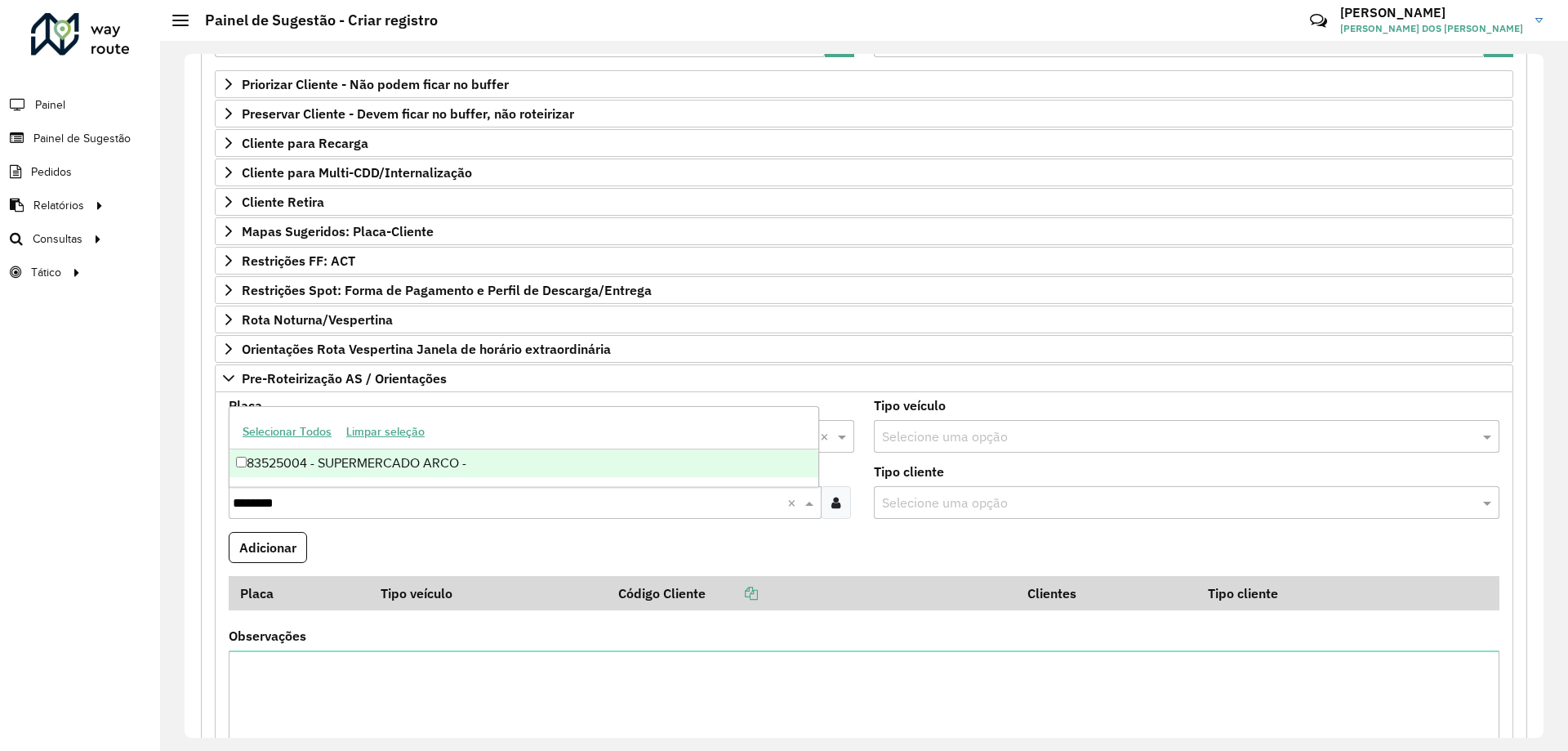
click at [420, 468] on div "83525004 - SUPERMERCADO ARCO -" at bounding box center [524, 463] width 589 height 27
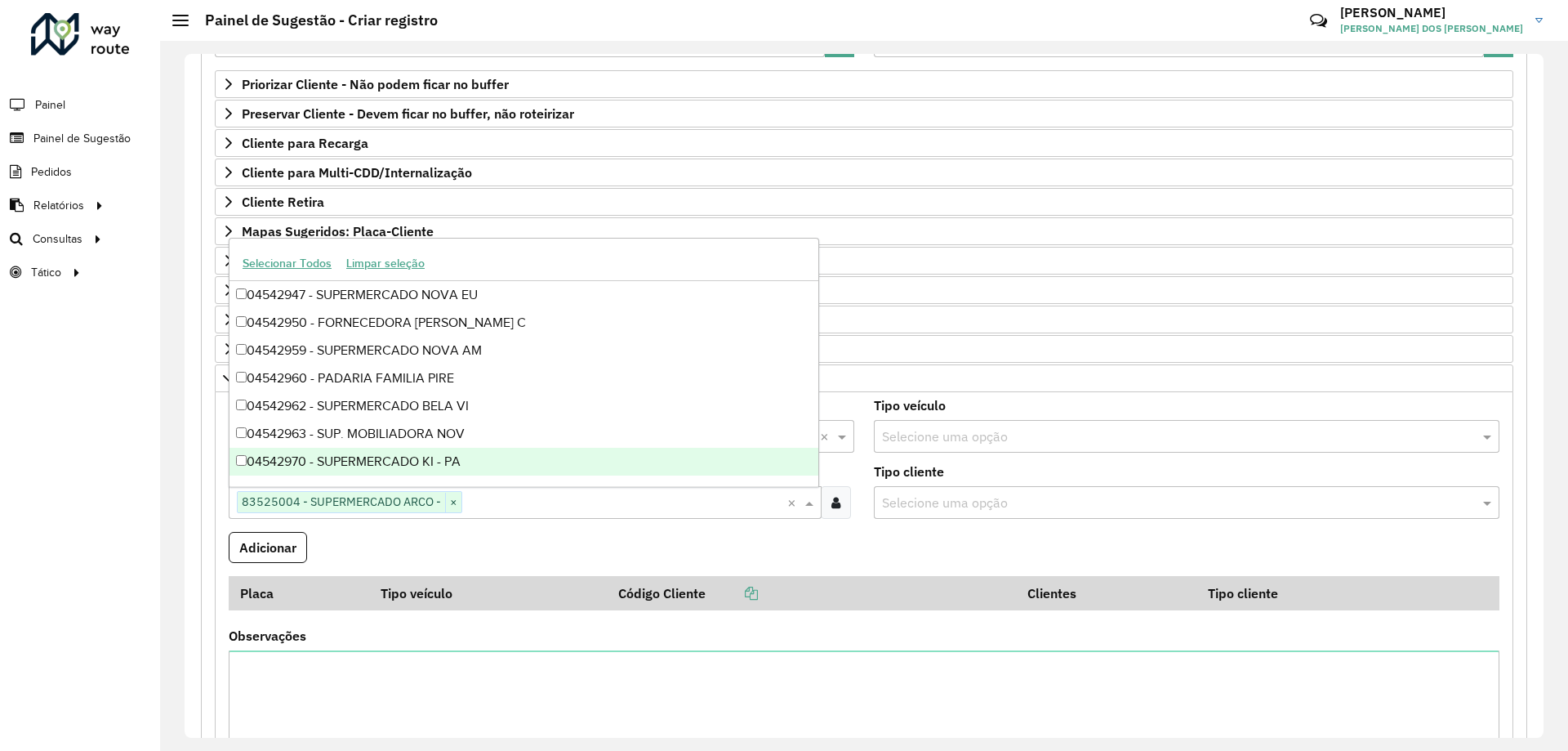
click at [283, 530] on formly-field "Clientes Clique no botão para buscar clientes 83525004 - SUPERMERCADO ARCO - × ×" at bounding box center [541, 498] width 645 height 66
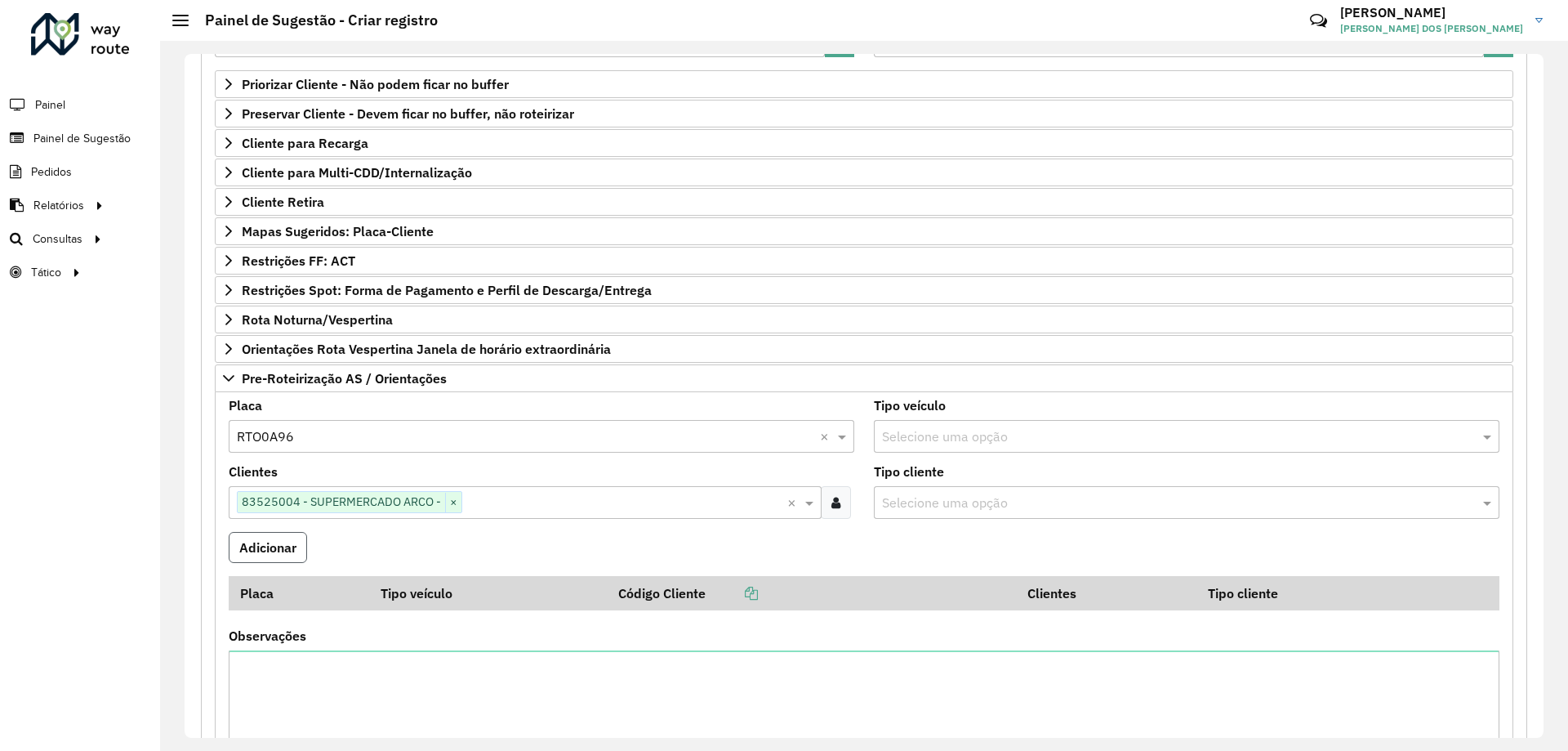
click at [283, 540] on button "Adicionar" at bounding box center [267, 547] width 78 height 31
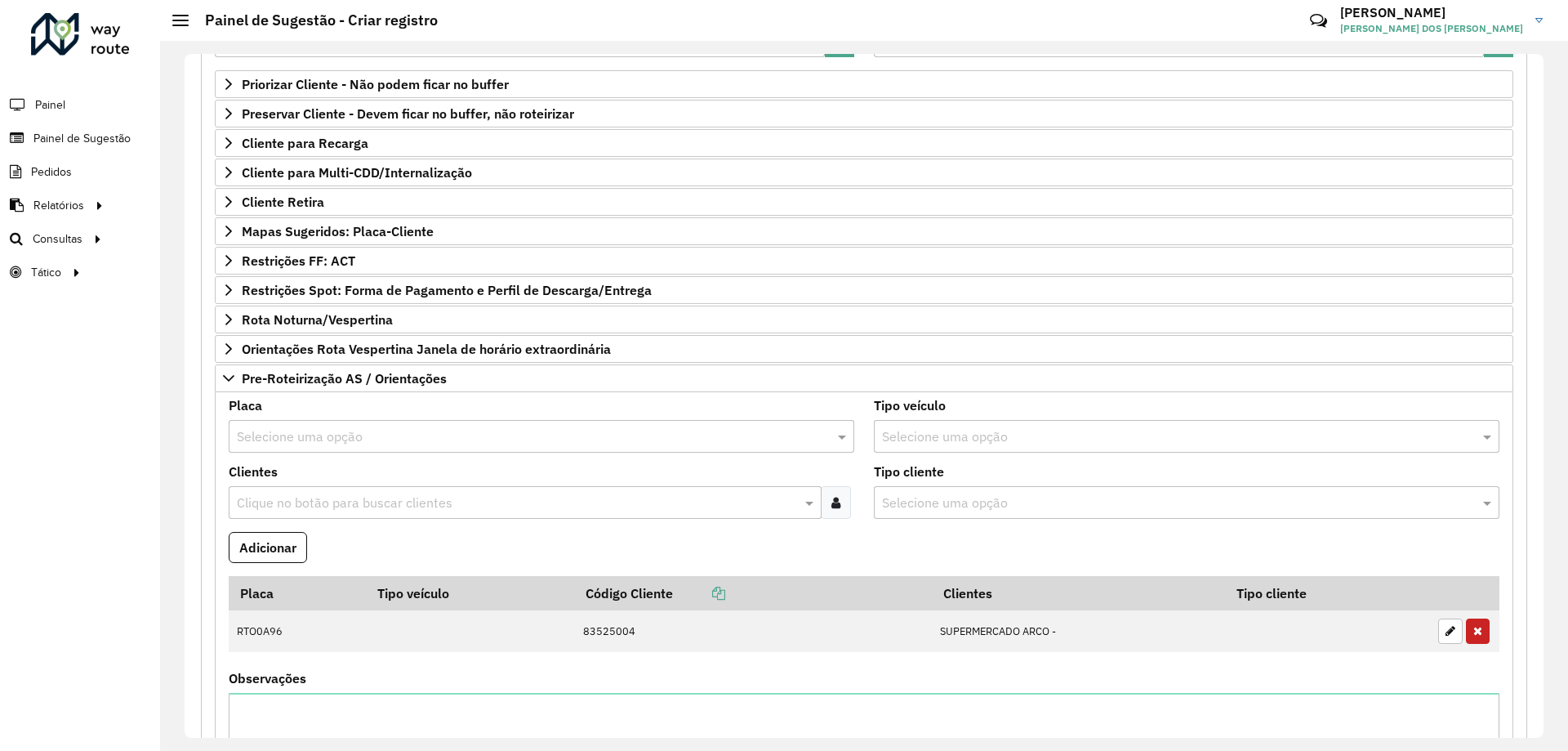
scroll to position [360, 0]
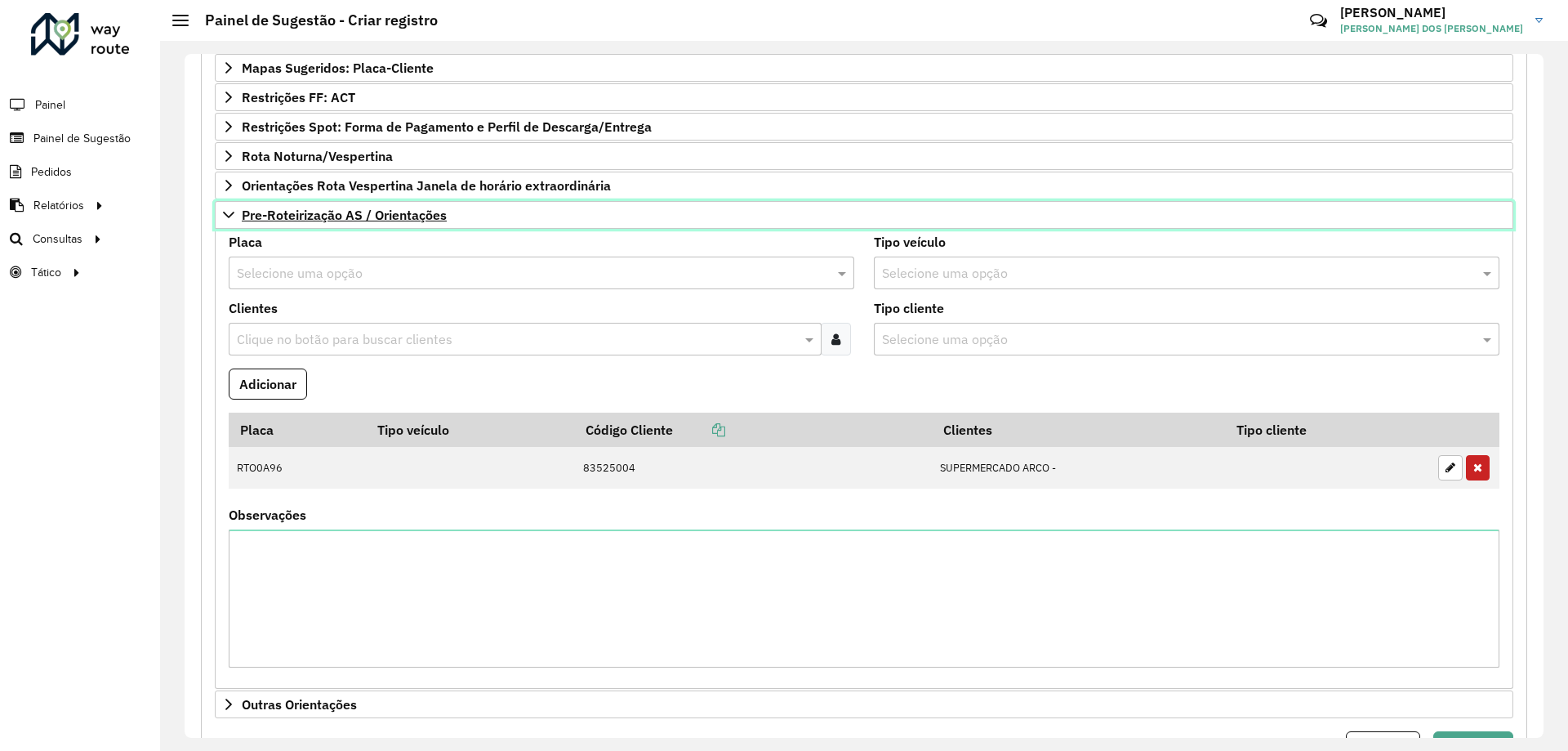
click at [387, 222] on span "Pre-Roteirização AS / Orientações" at bounding box center [343, 214] width 205 height 13
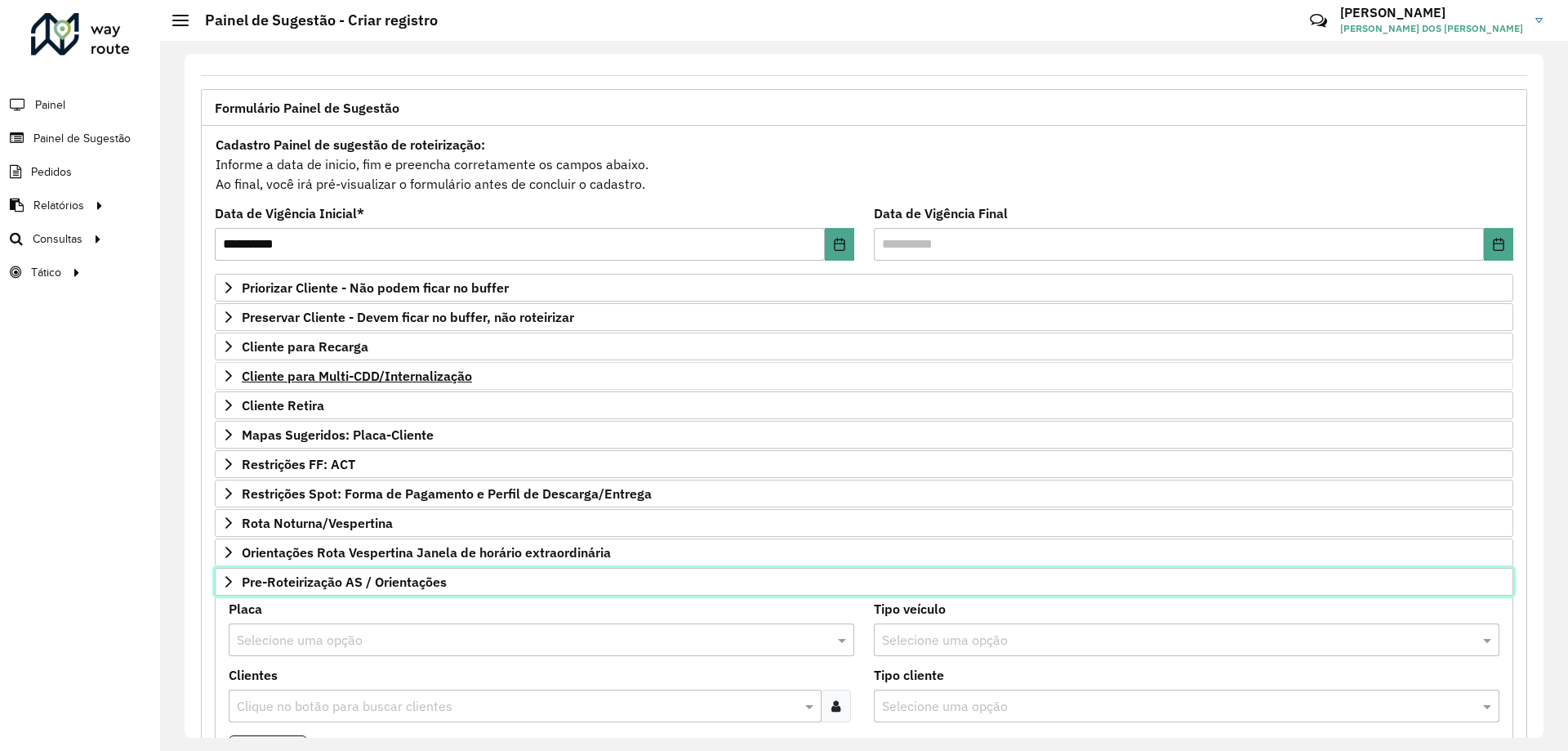
scroll to position [64, 0]
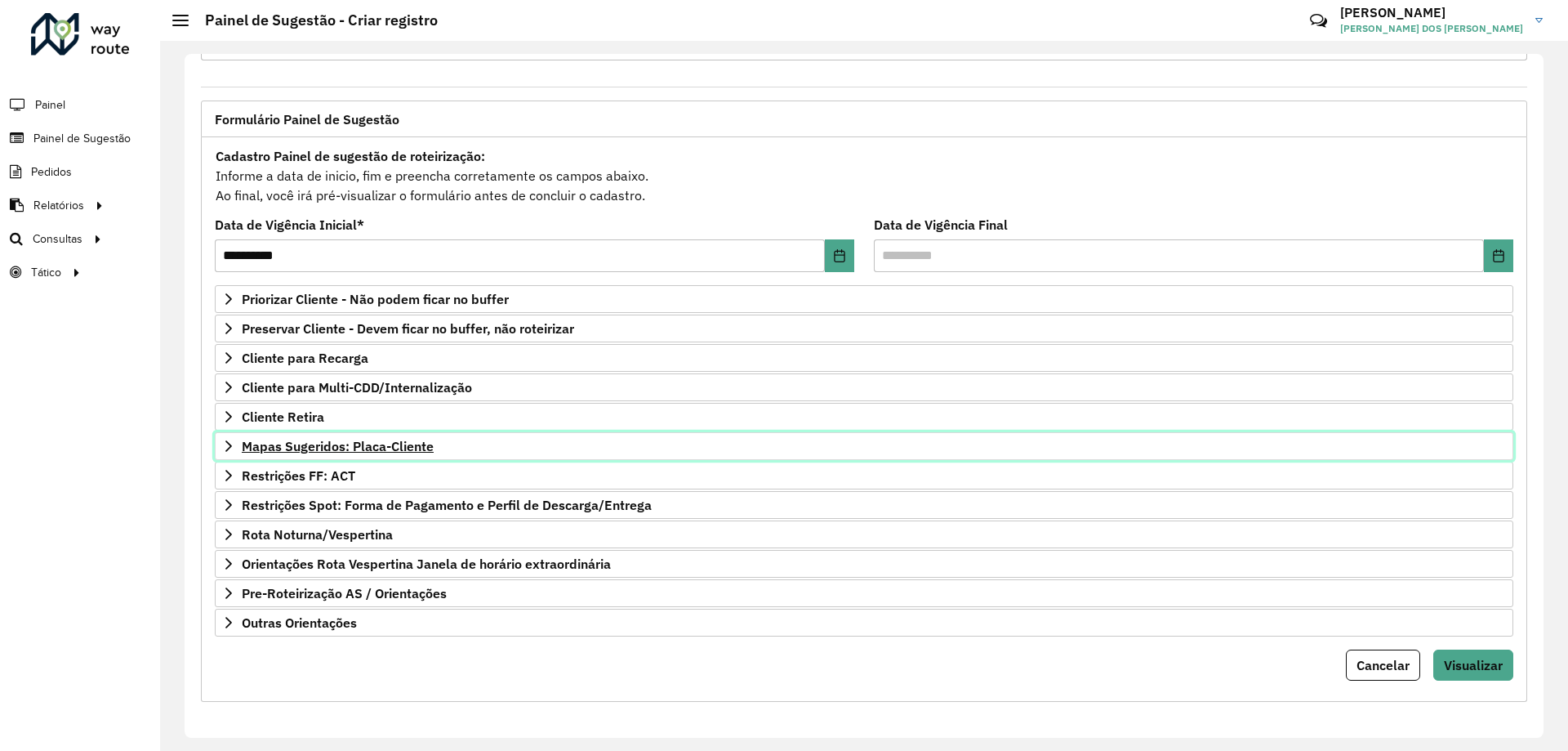
click at [376, 448] on span "Mapas Sugeridos: Placa-Cliente" at bounding box center [337, 446] width 191 height 13
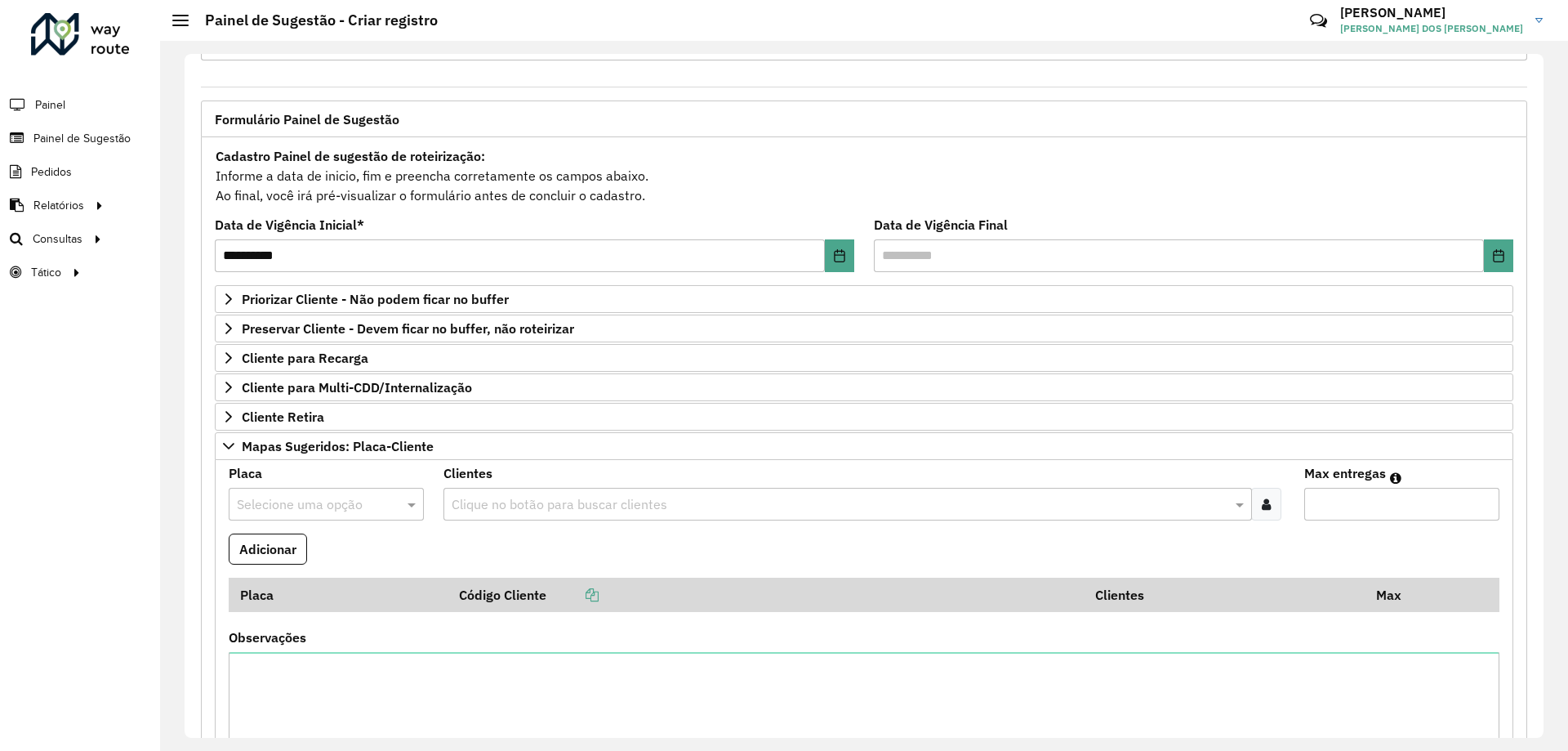
click at [322, 502] on input "text" at bounding box center [310, 504] width 146 height 20
type input "*******"
click at [337, 548] on div "RTE9B92" at bounding box center [325, 552] width 192 height 27
click at [550, 489] on div "Clique no botão para buscar clientes" at bounding box center [847, 504] width 807 height 33
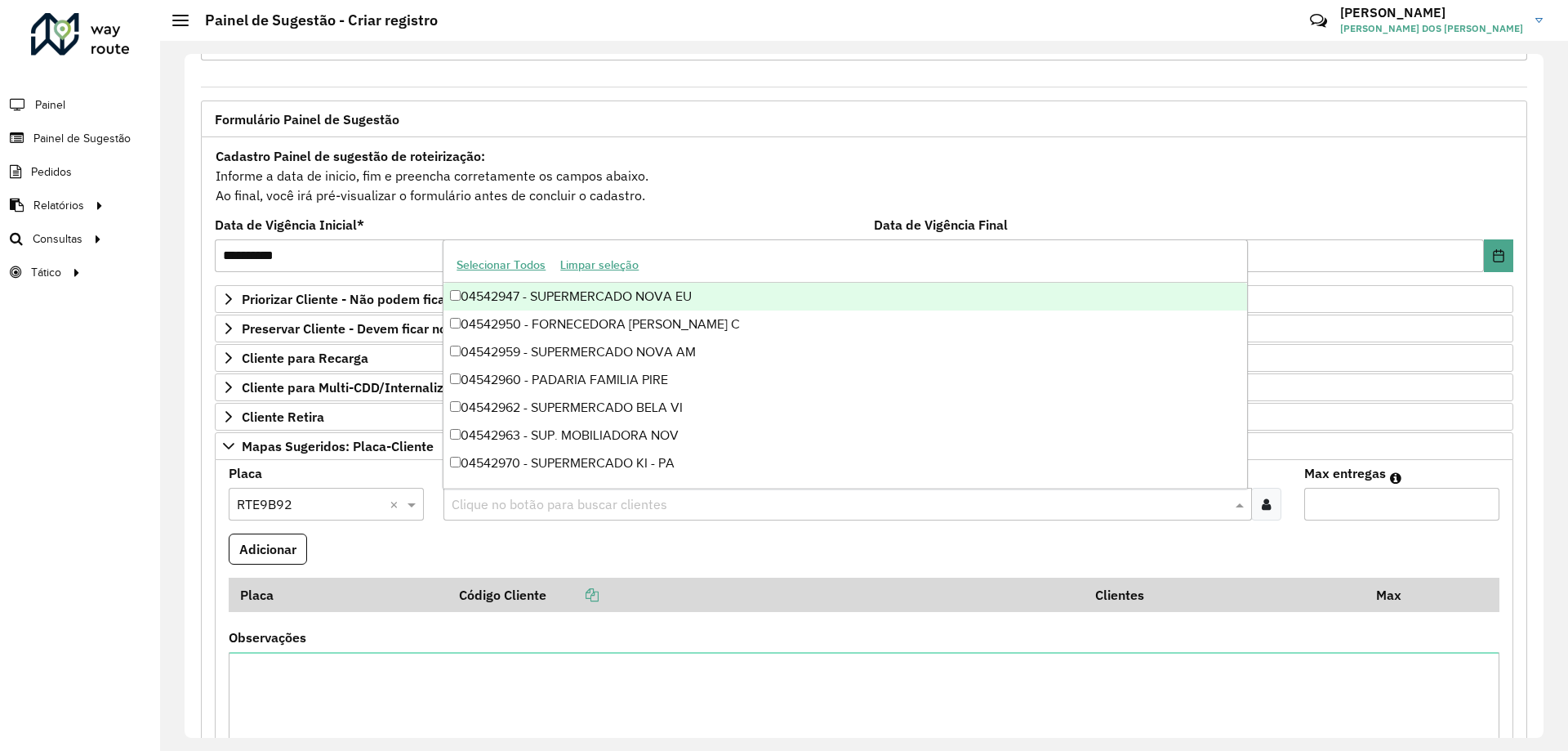
paste input "********"
type input "********"
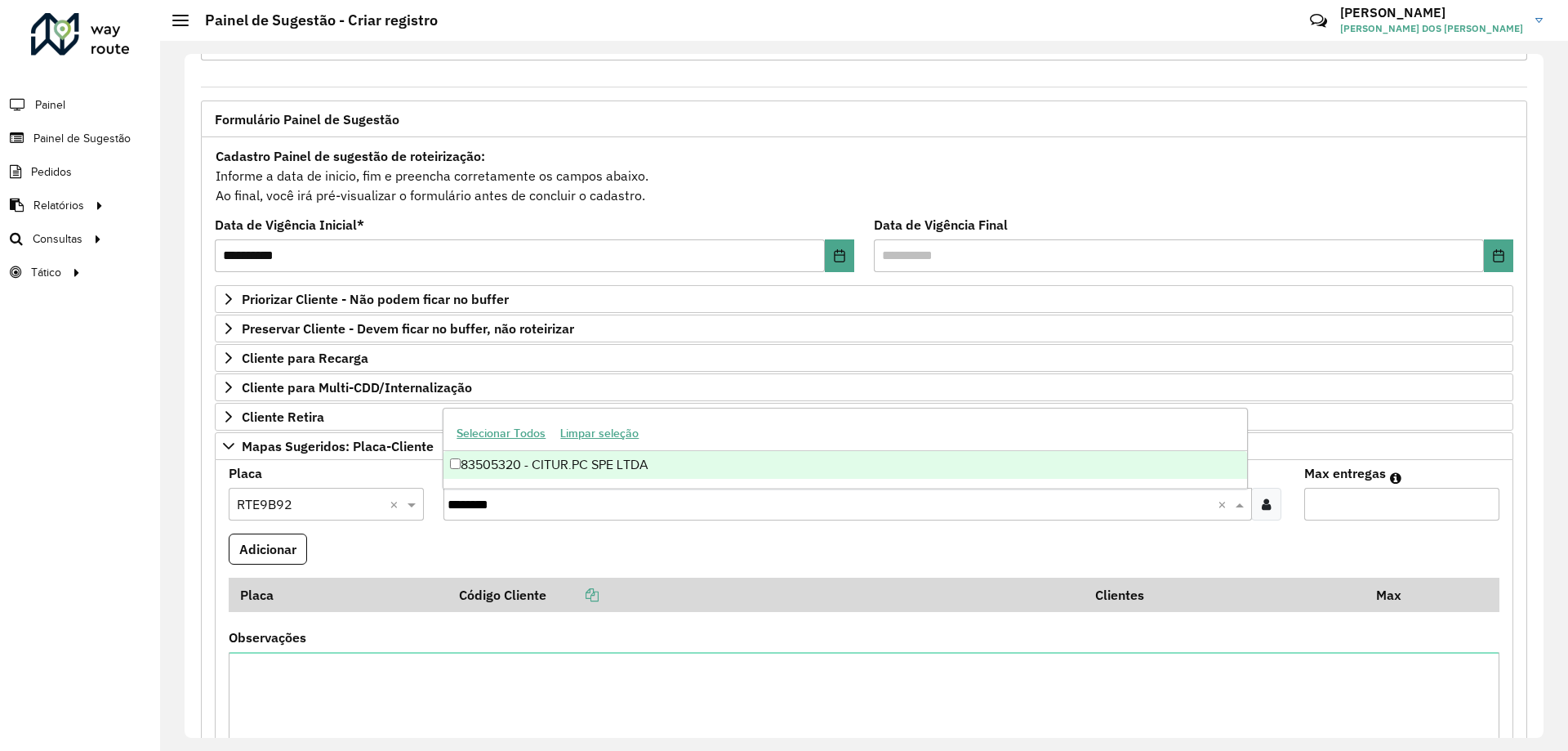
click at [617, 468] on div "83505320 - CITUR.PC SPE LTDA" at bounding box center [844, 465] width 803 height 27
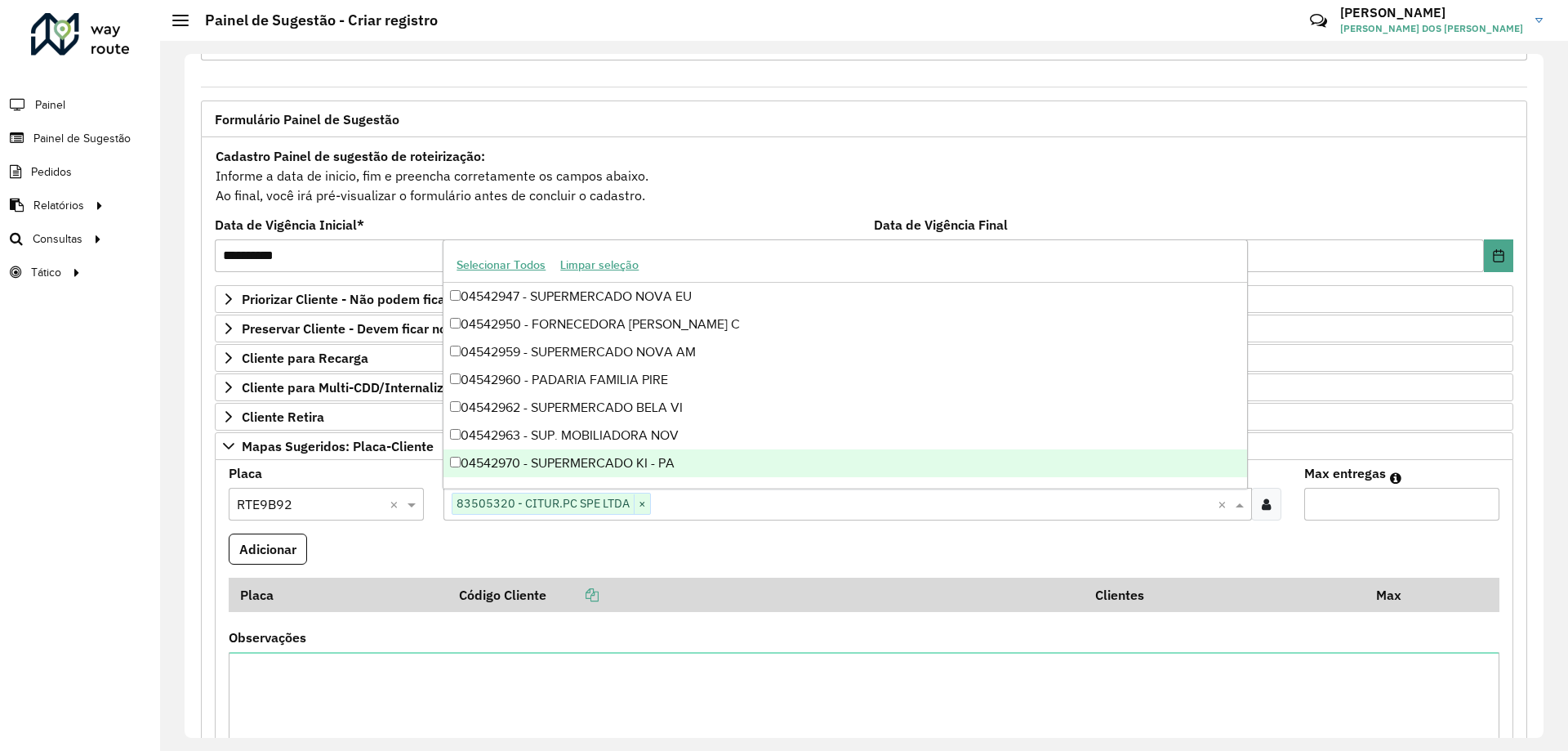
click at [1352, 492] on input "Max entregas" at bounding box center [1401, 504] width 195 height 33
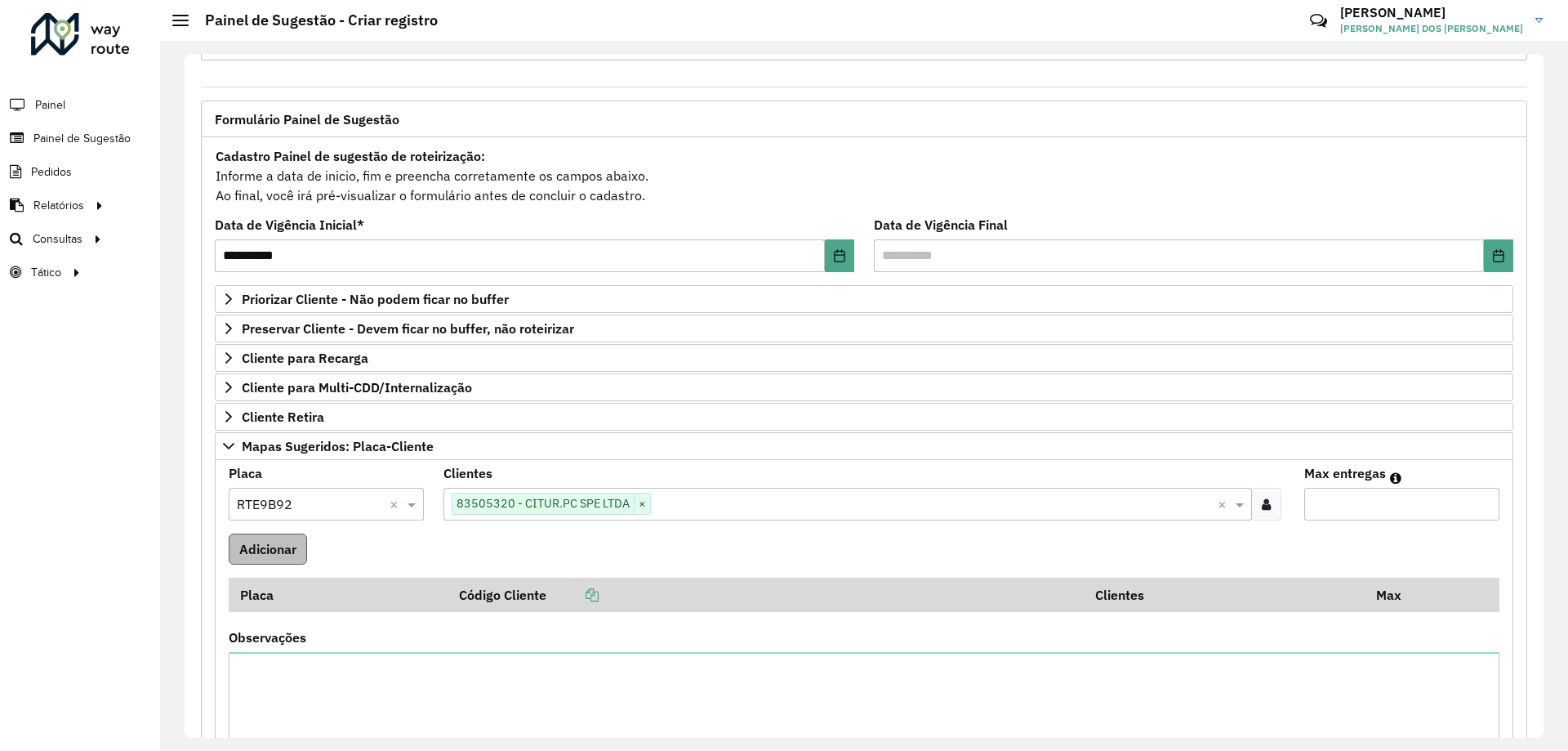
type input "**"
click at [292, 554] on button "Adicionar" at bounding box center [267, 549] width 78 height 31
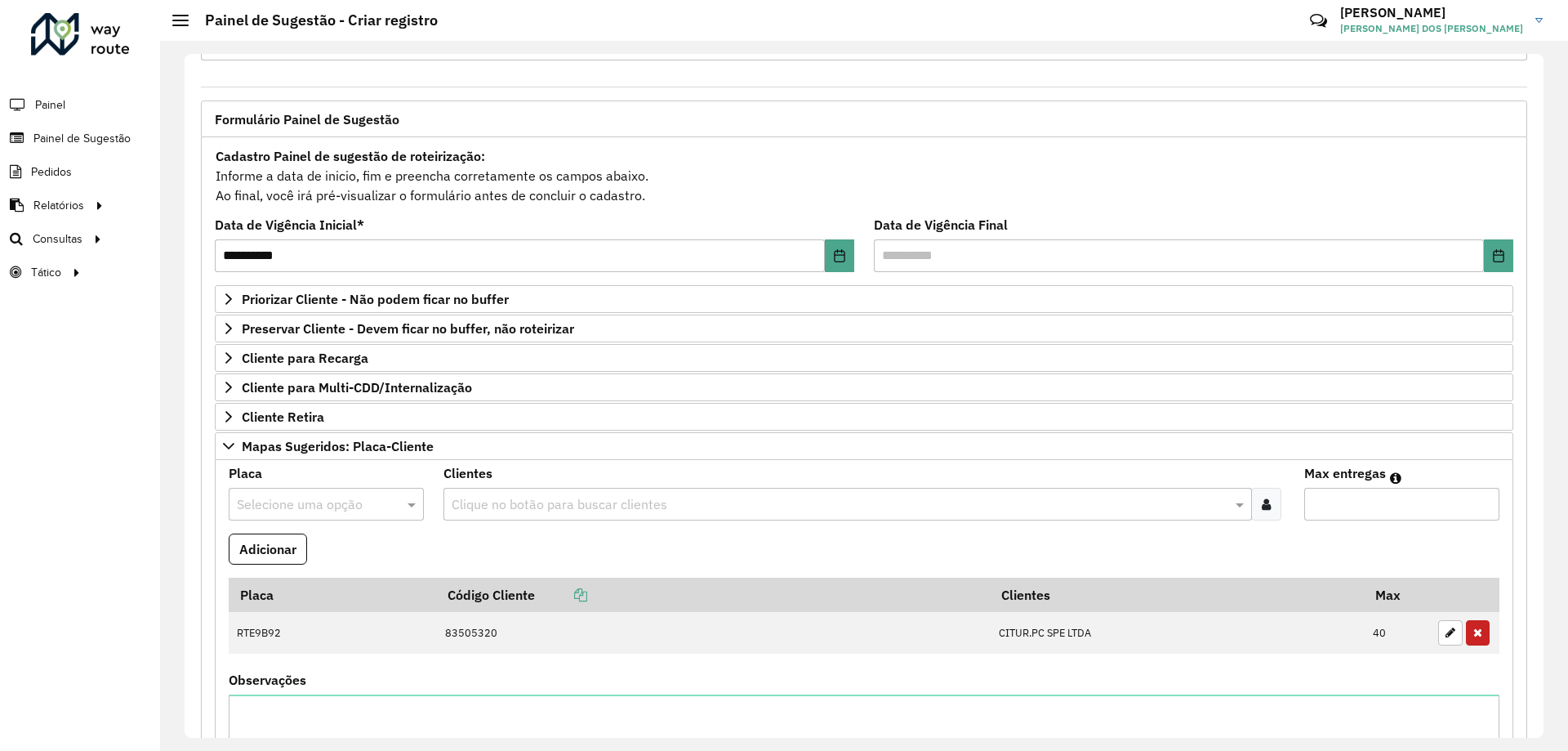
scroll to position [458, 0]
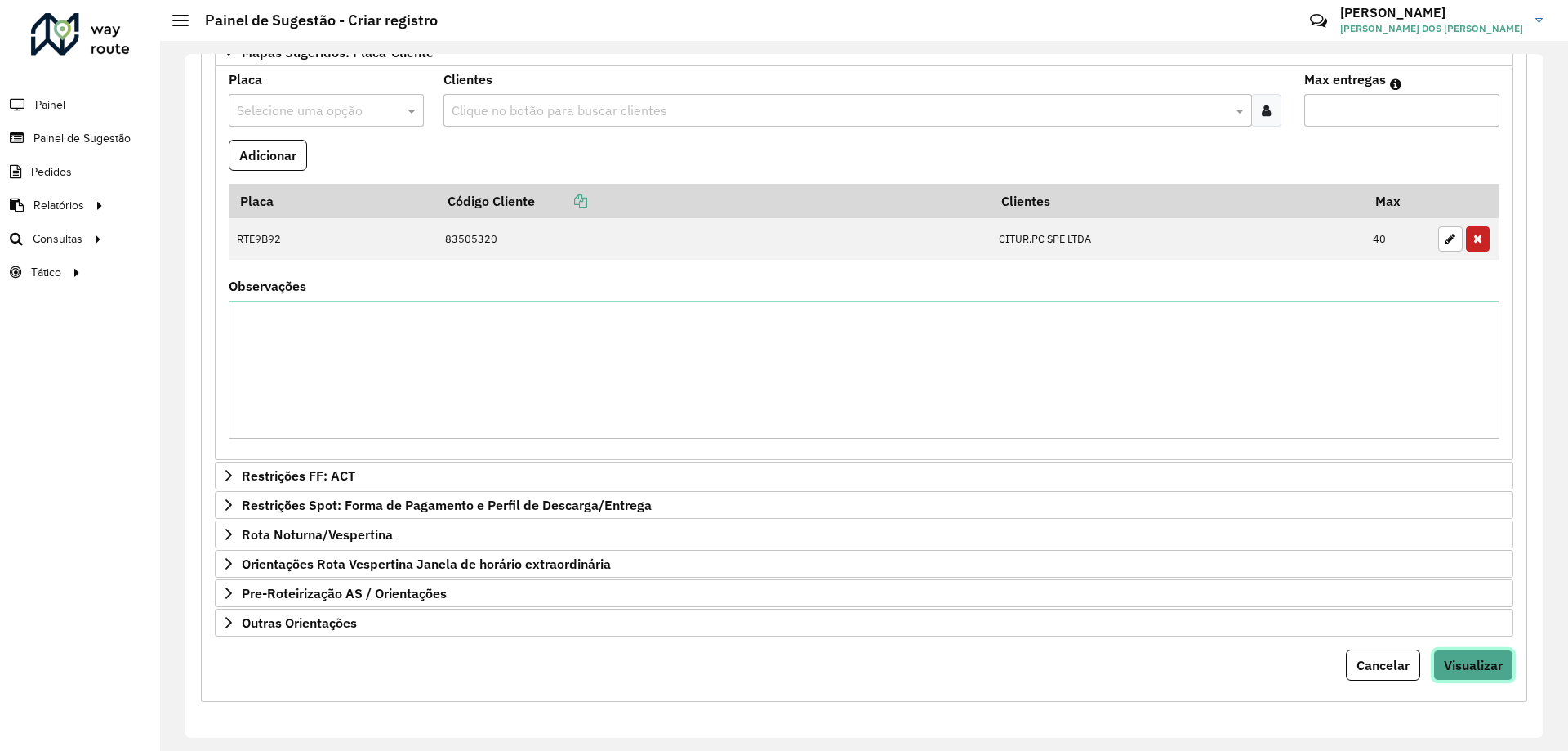
click at [1468, 663] on span "Visualizar" at bounding box center [1473, 665] width 58 height 16
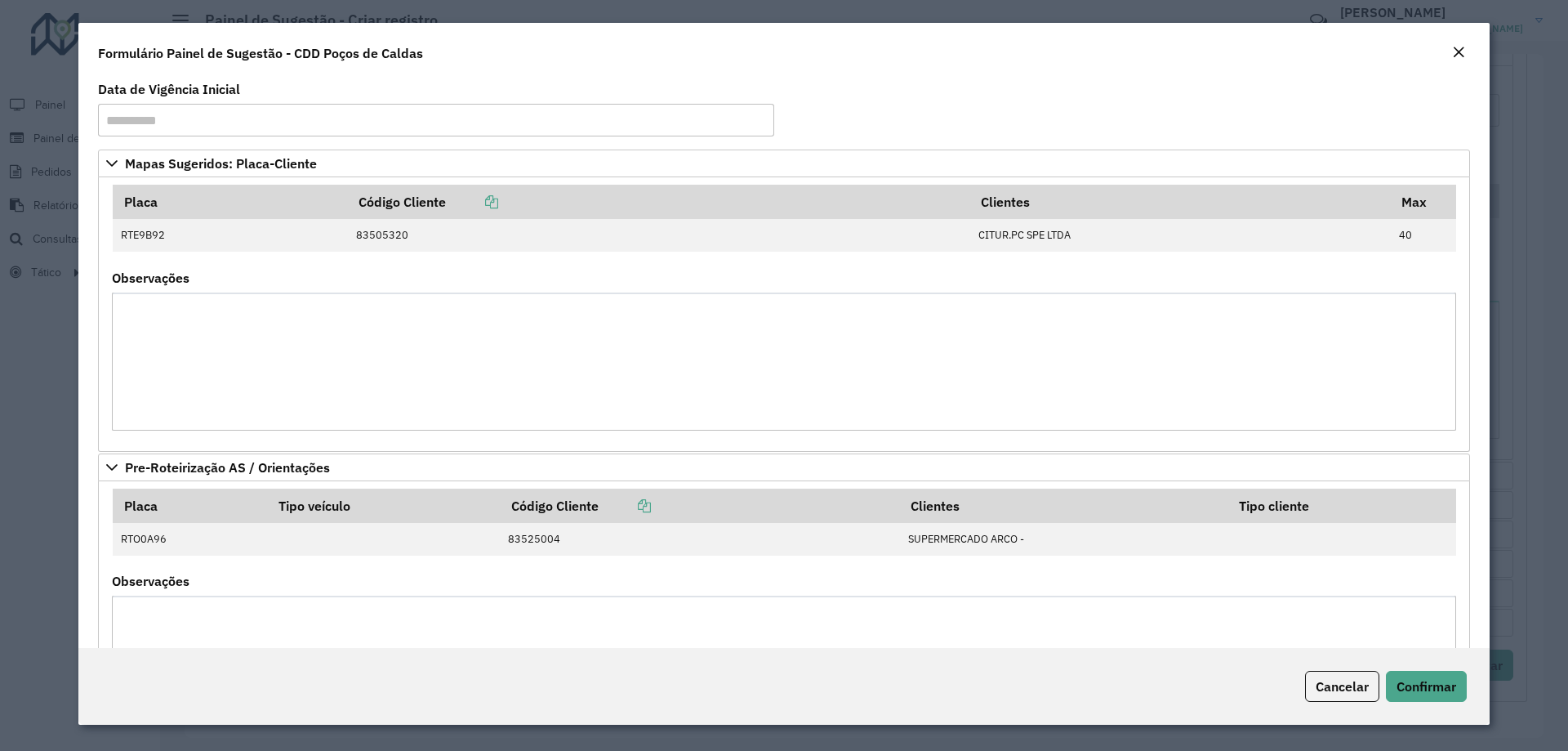
scroll to position [82, 0]
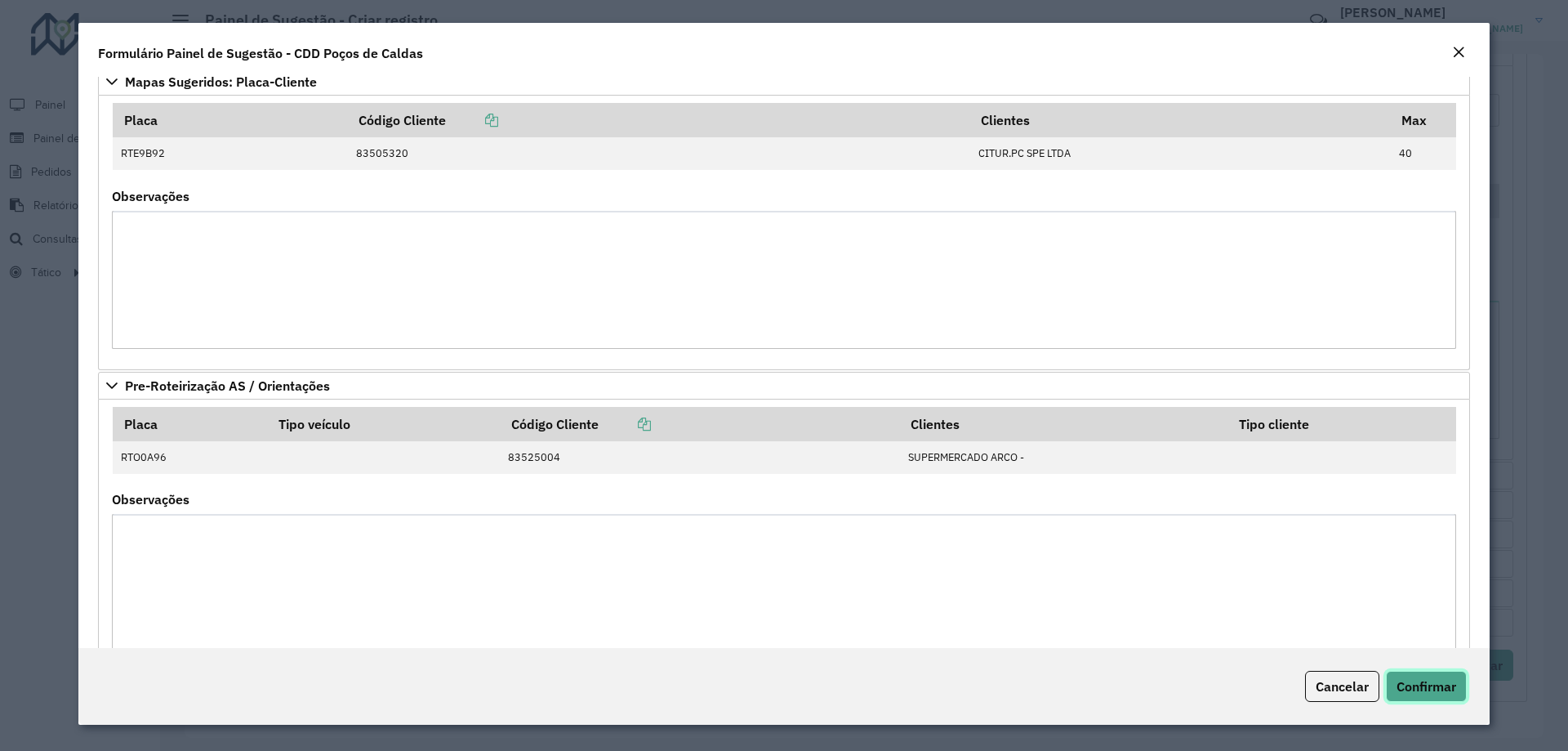
click at [1422, 693] on span "Confirmar" at bounding box center [1425, 686] width 59 height 16
